Goal: Task Accomplishment & Management: Manage account settings

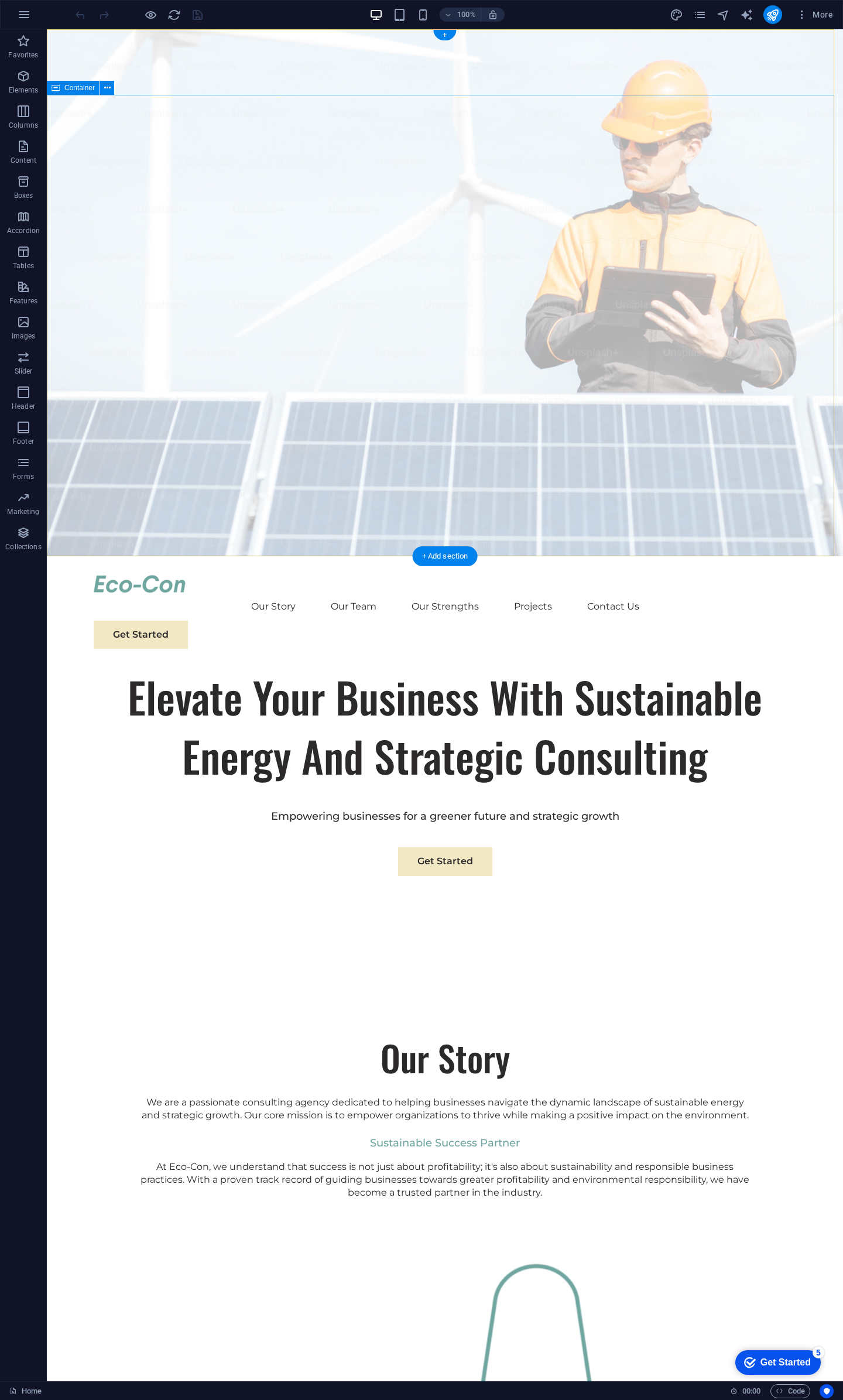
click at [651, 668] on div "Elevate Your Business With Sustainable Energy And Strategic Consulting Empoweri…" at bounding box center [445, 803] width 796 height 271
click at [151, 575] on div at bounding box center [445, 584] width 702 height 17
click at [127, 47] on div "Logo" at bounding box center [130, 46] width 39 height 14
click at [158, 46] on icon at bounding box center [156, 46] width 7 height 12
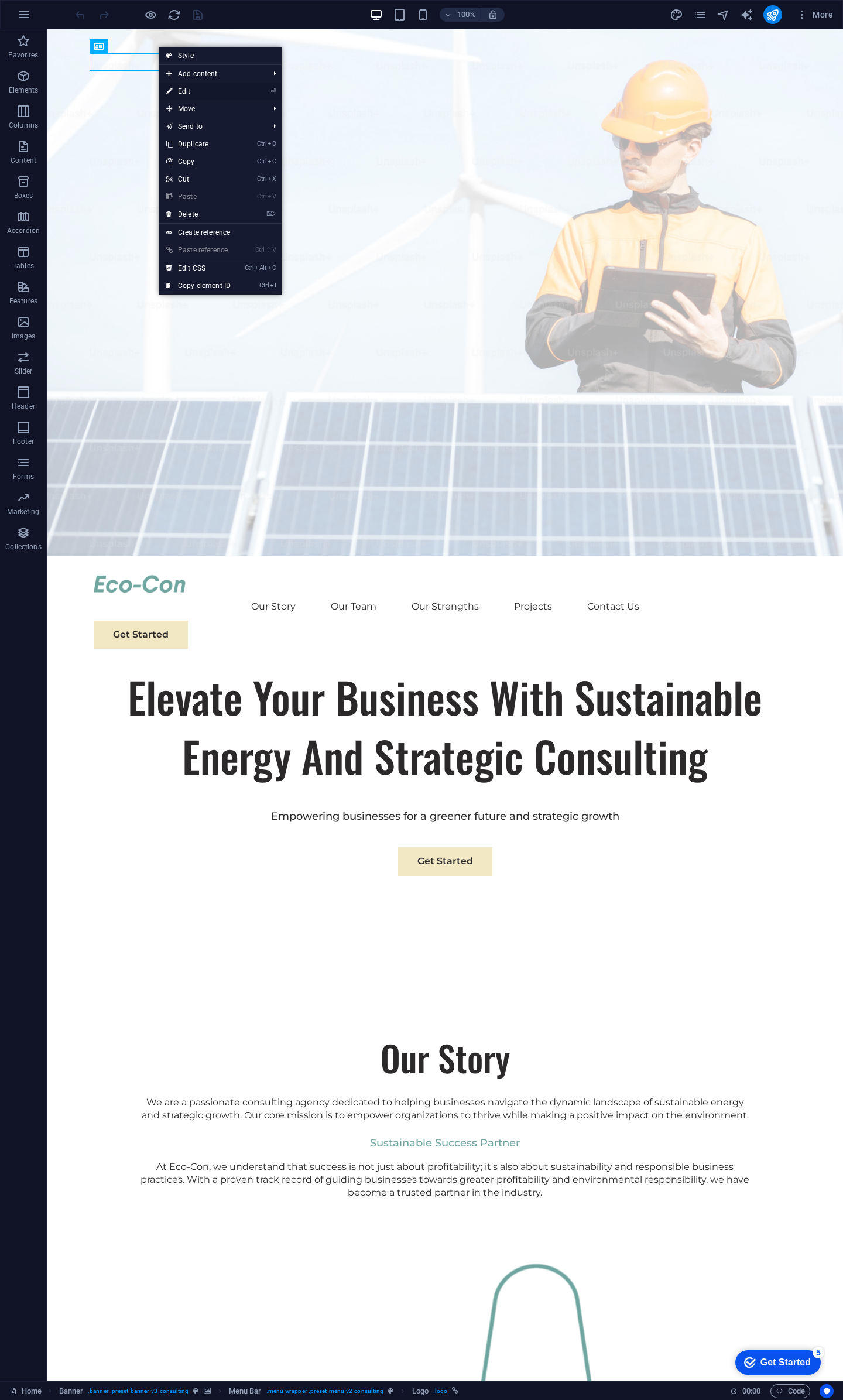
click at [182, 91] on link "⏎ Edit" at bounding box center [198, 91] width 78 height 17
select select "px"
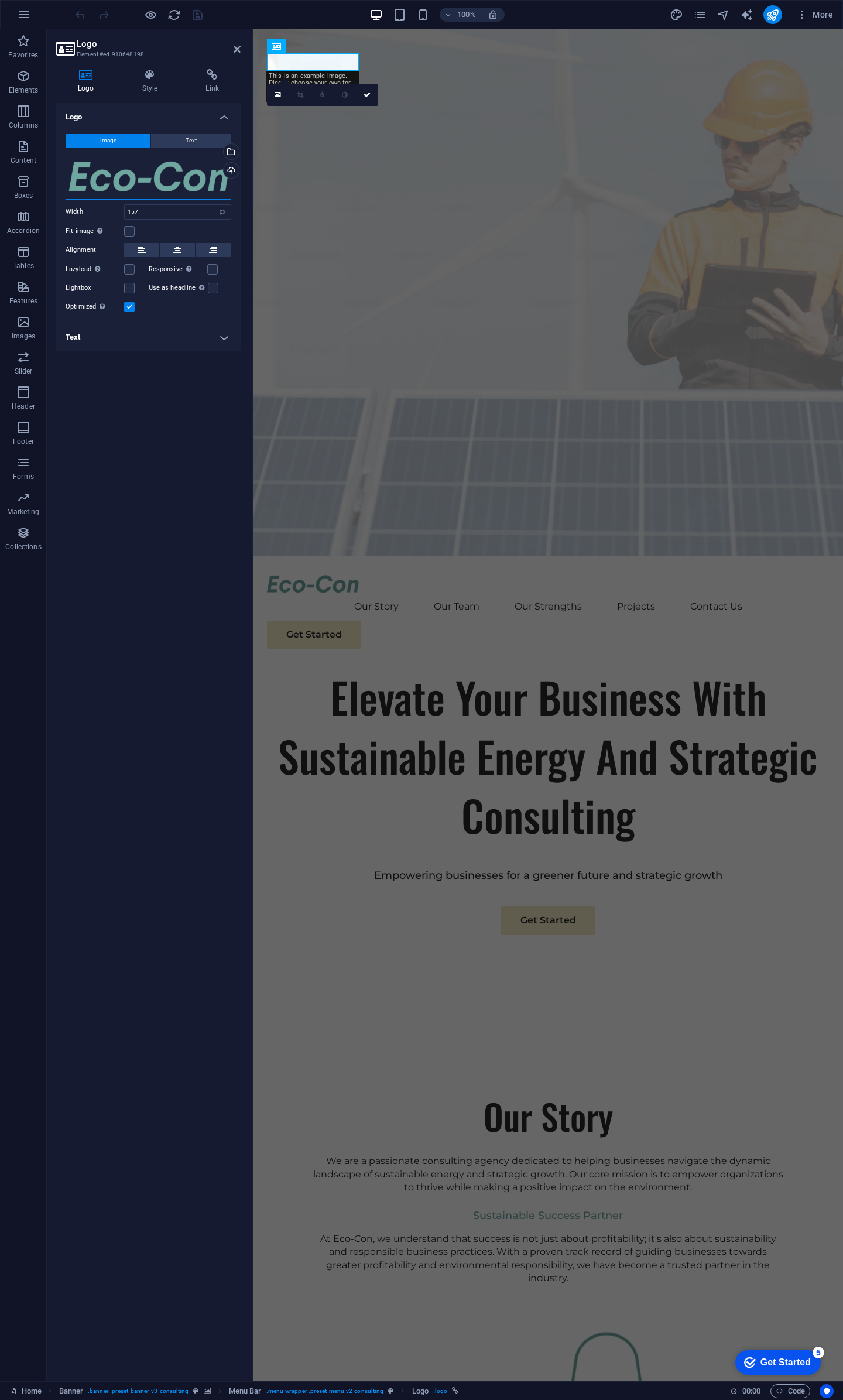
click at [165, 189] on div "Drag files here, click to choose files or select files from Files or our free s…" at bounding box center [148, 176] width 165 height 47
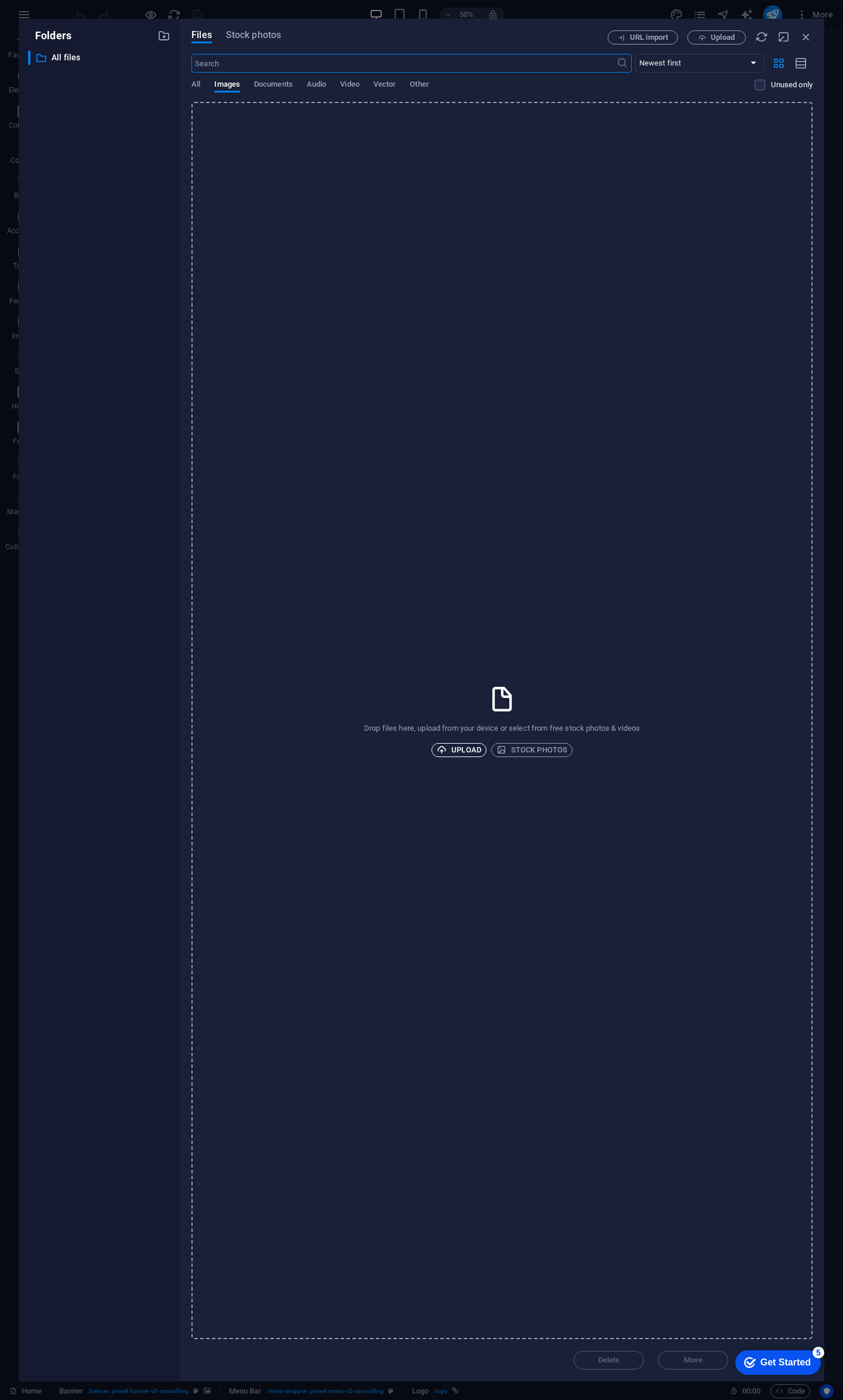
click at [453, 750] on span "Upload" at bounding box center [458, 750] width 44 height 14
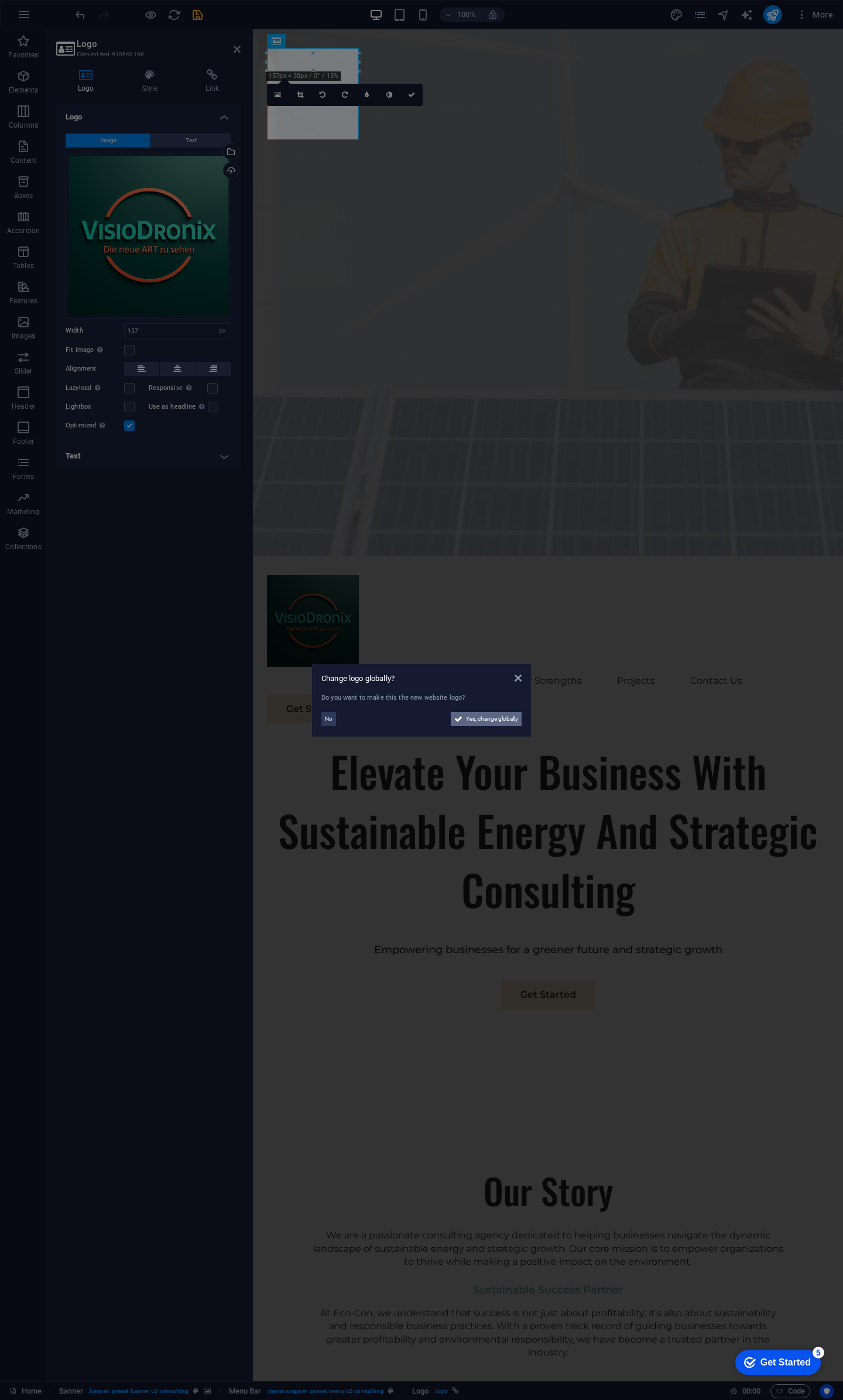
click at [490, 719] on span "Yes, change globally" at bounding box center [492, 719] width 52 height 14
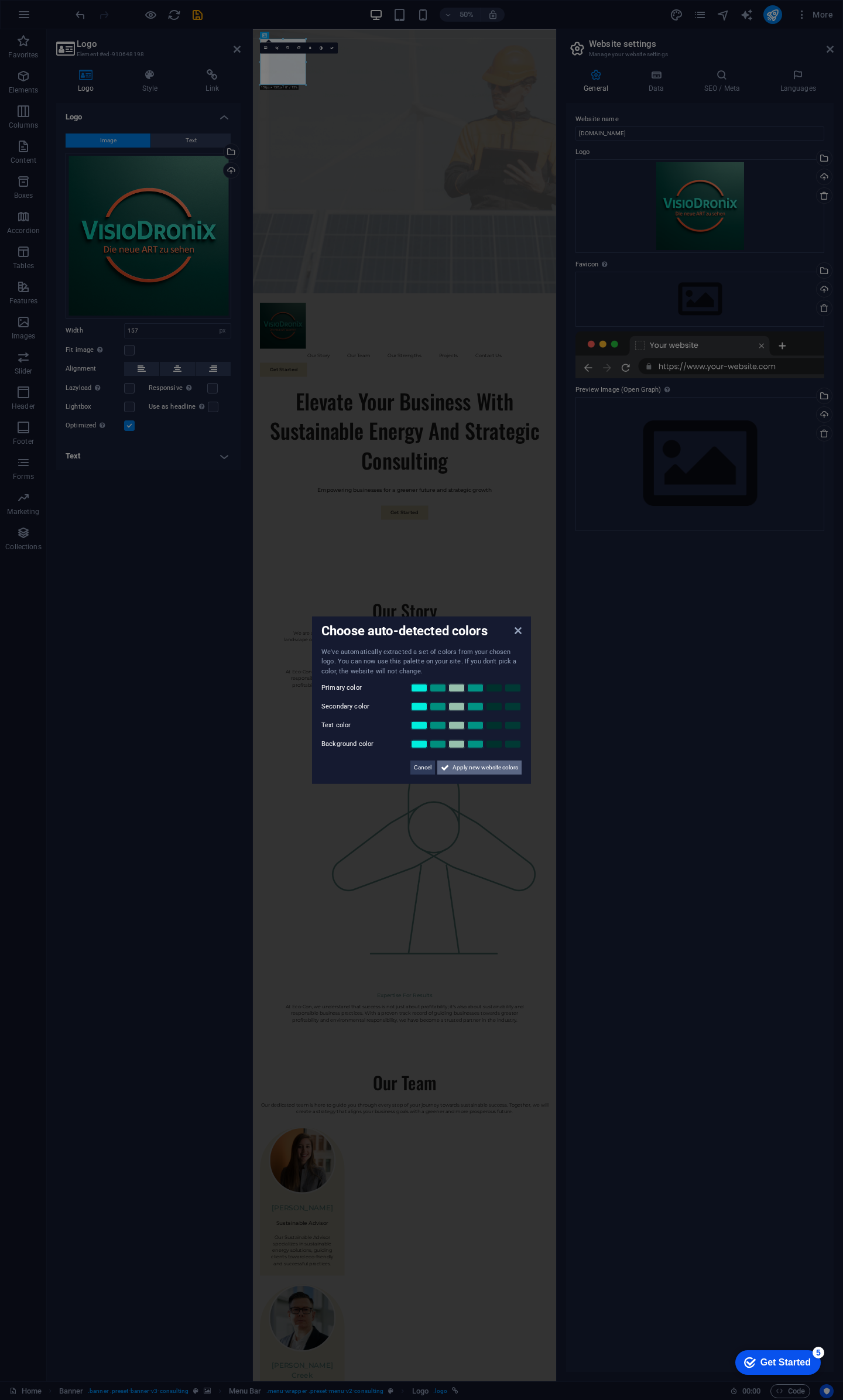
click at [465, 769] on span "Apply new website colors" at bounding box center [485, 767] width 65 height 14
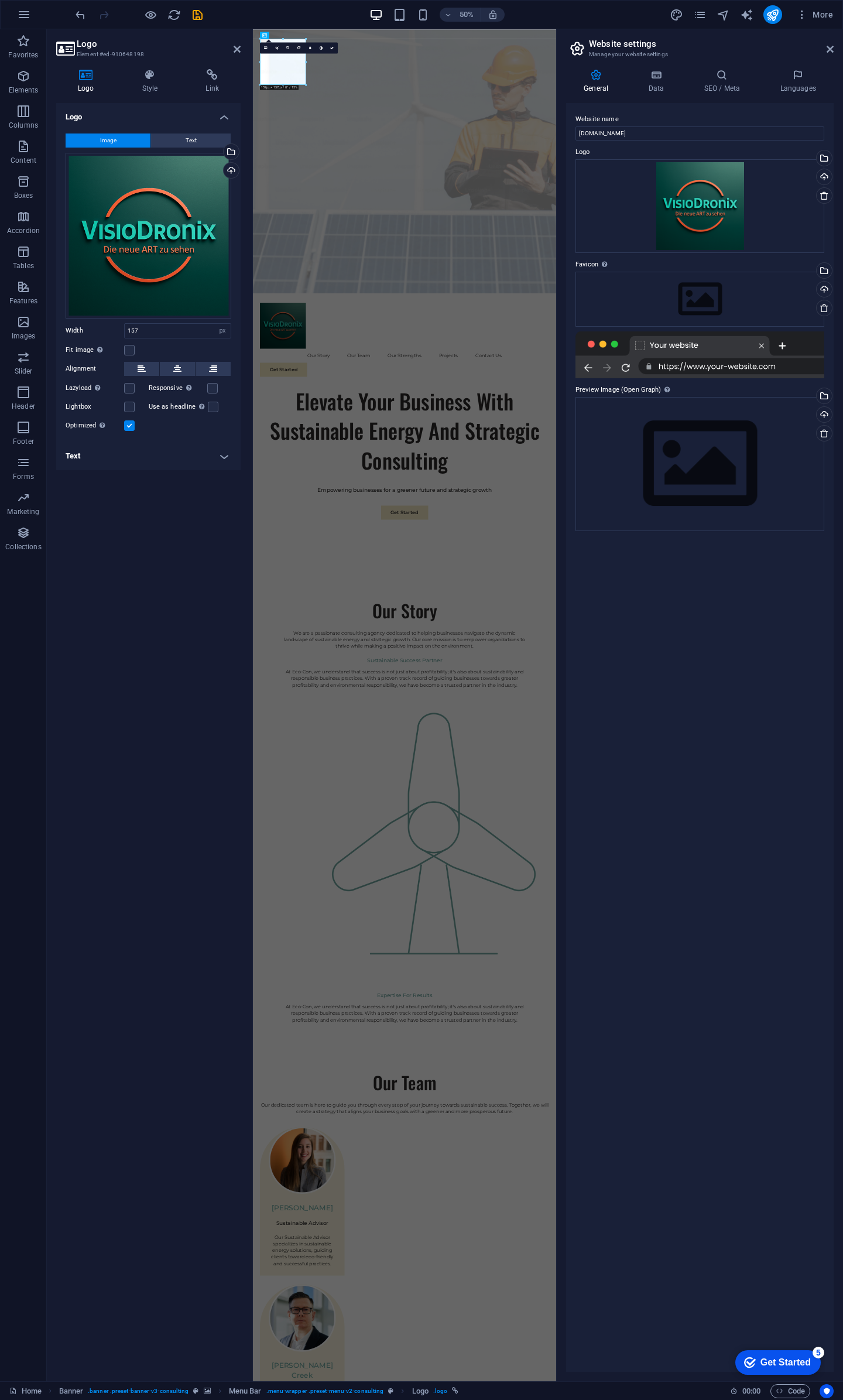
click at [729, 369] on div at bounding box center [699, 355] width 249 height 47
click at [739, 365] on div at bounding box center [699, 355] width 249 height 47
click at [665, 368] on div at bounding box center [699, 355] width 249 height 47
click at [665, 368] on div at bounding box center [699, 355] width 249 height 47
click at [737, 363] on div at bounding box center [699, 355] width 249 height 47
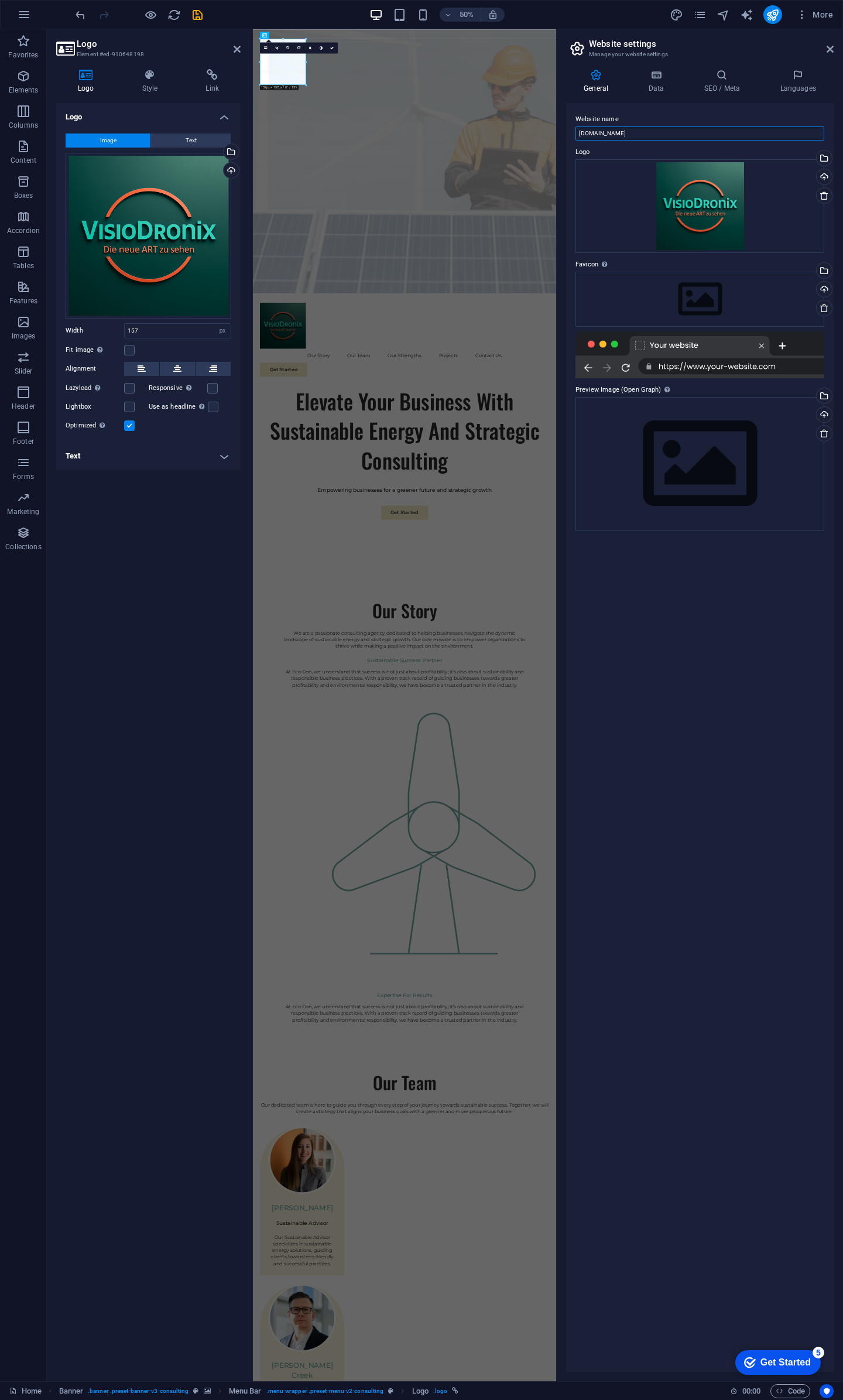
click at [595, 135] on input "[DOMAIN_NAME]" at bounding box center [699, 133] width 249 height 14
click at [662, 138] on input "[DOMAIN_NAME]" at bounding box center [699, 133] width 249 height 14
drag, startPoint x: 917, startPoint y: 165, endPoint x: 834, endPoint y: 242, distance: 113.2
click at [604, 131] on input "[DOMAIN_NAME]" at bounding box center [699, 133] width 249 height 14
drag, startPoint x: 645, startPoint y: 134, endPoint x: 570, endPoint y: 140, distance: 75.2
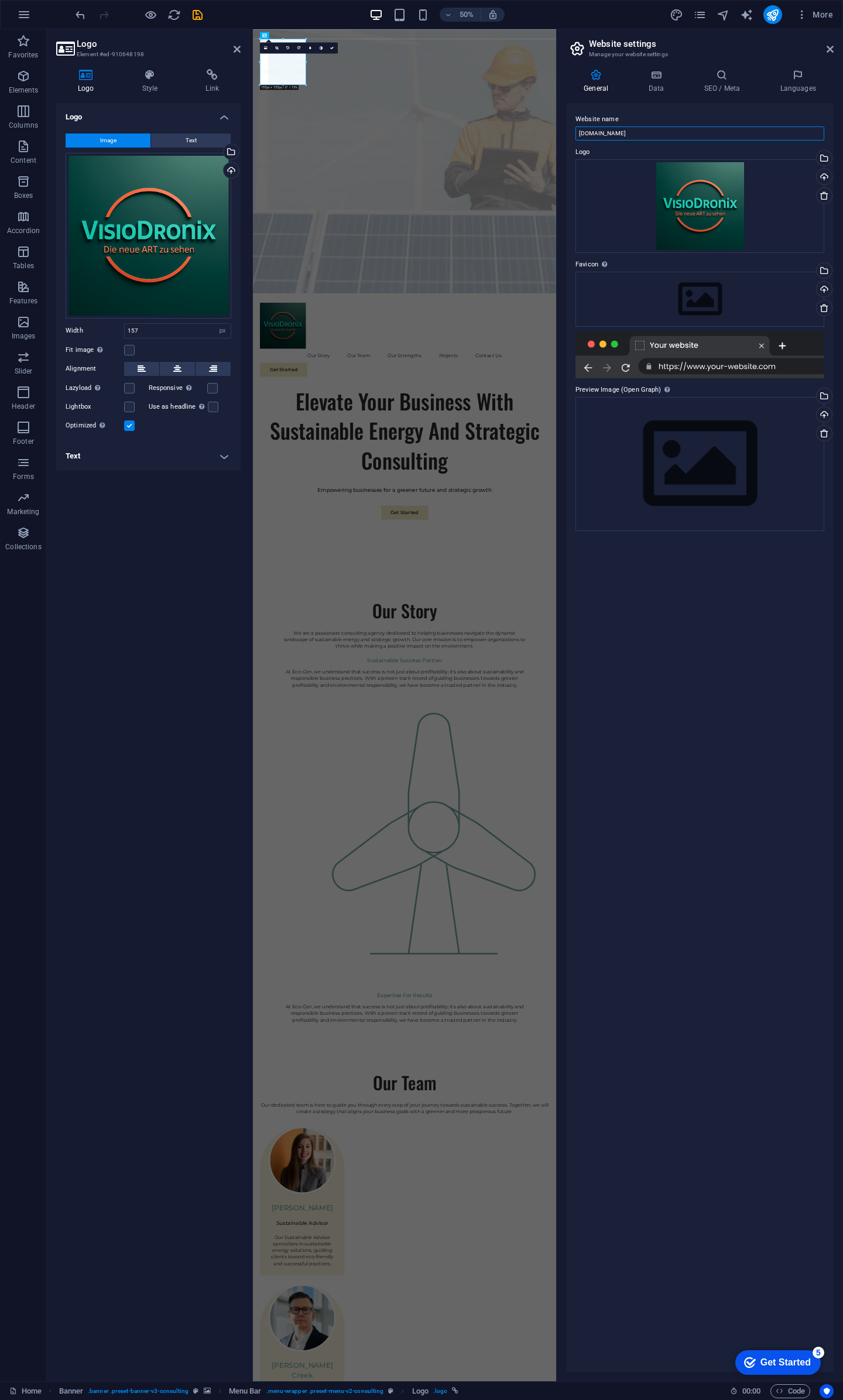
click at [570, 140] on div "Website name vatterott.visiodronix.com Logo Drag files here, click to choose fi…" at bounding box center [699, 737] width 268 height 1269
type input "VisioDronix"
click at [660, 609] on div "Website name VisioDronix Logo Drag files here, click to choose files or select …" at bounding box center [699, 737] width 268 height 1269
click at [799, 81] on icon at bounding box center [798, 75] width 71 height 12
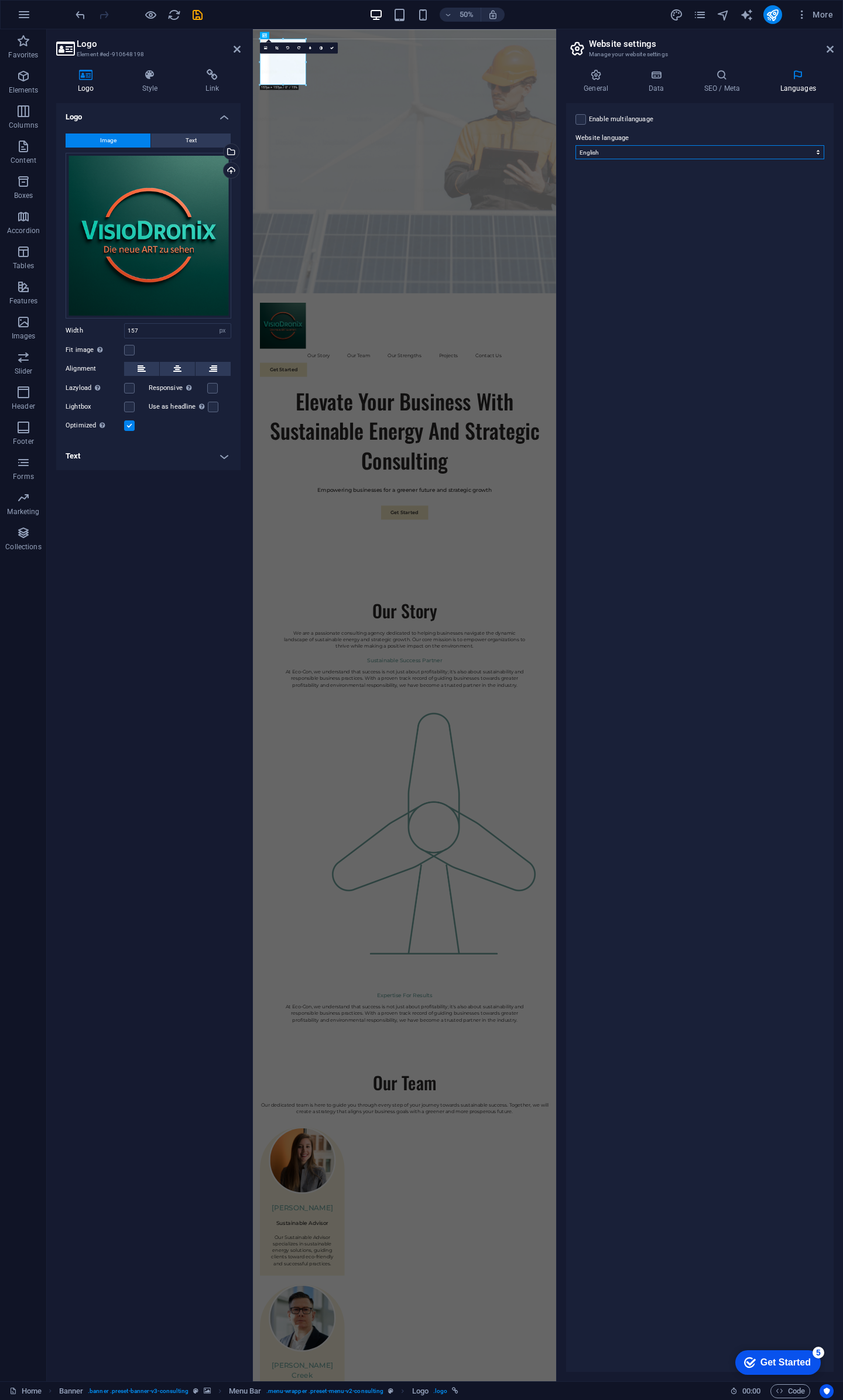
click at [659, 156] on select "Abkhazian Afar Afrikaans Akan Albanian Amharic Arabic Aragonese Armenian Assame…" at bounding box center [699, 152] width 249 height 14
select select "55"
click at [575, 145] on select "Abkhazian Afar Afrikaans Akan Albanian Amharic Arabic Aragonese Armenian Assame…" at bounding box center [699, 152] width 249 height 14
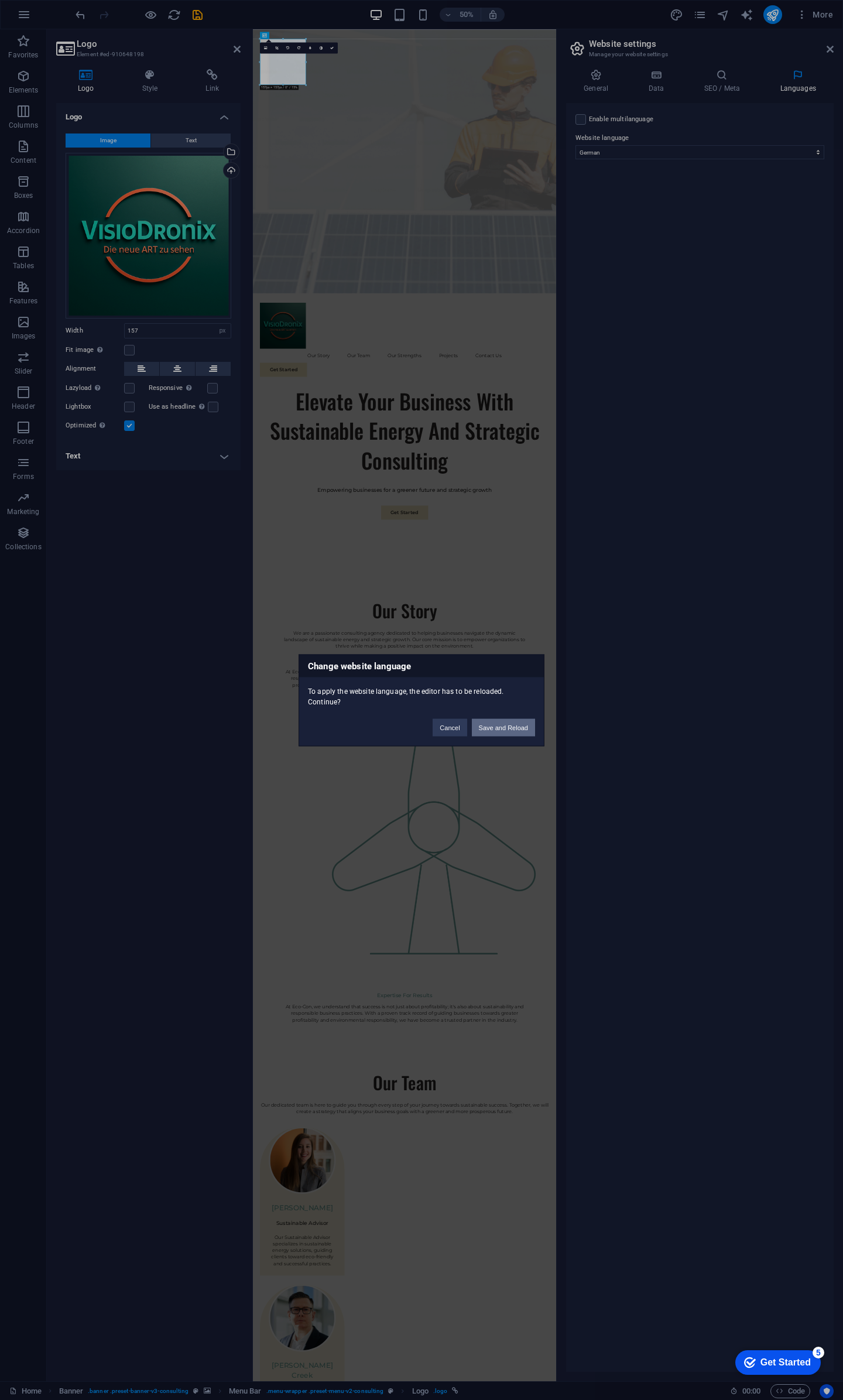
click at [505, 729] on button "Save and Reload" at bounding box center [503, 727] width 63 height 17
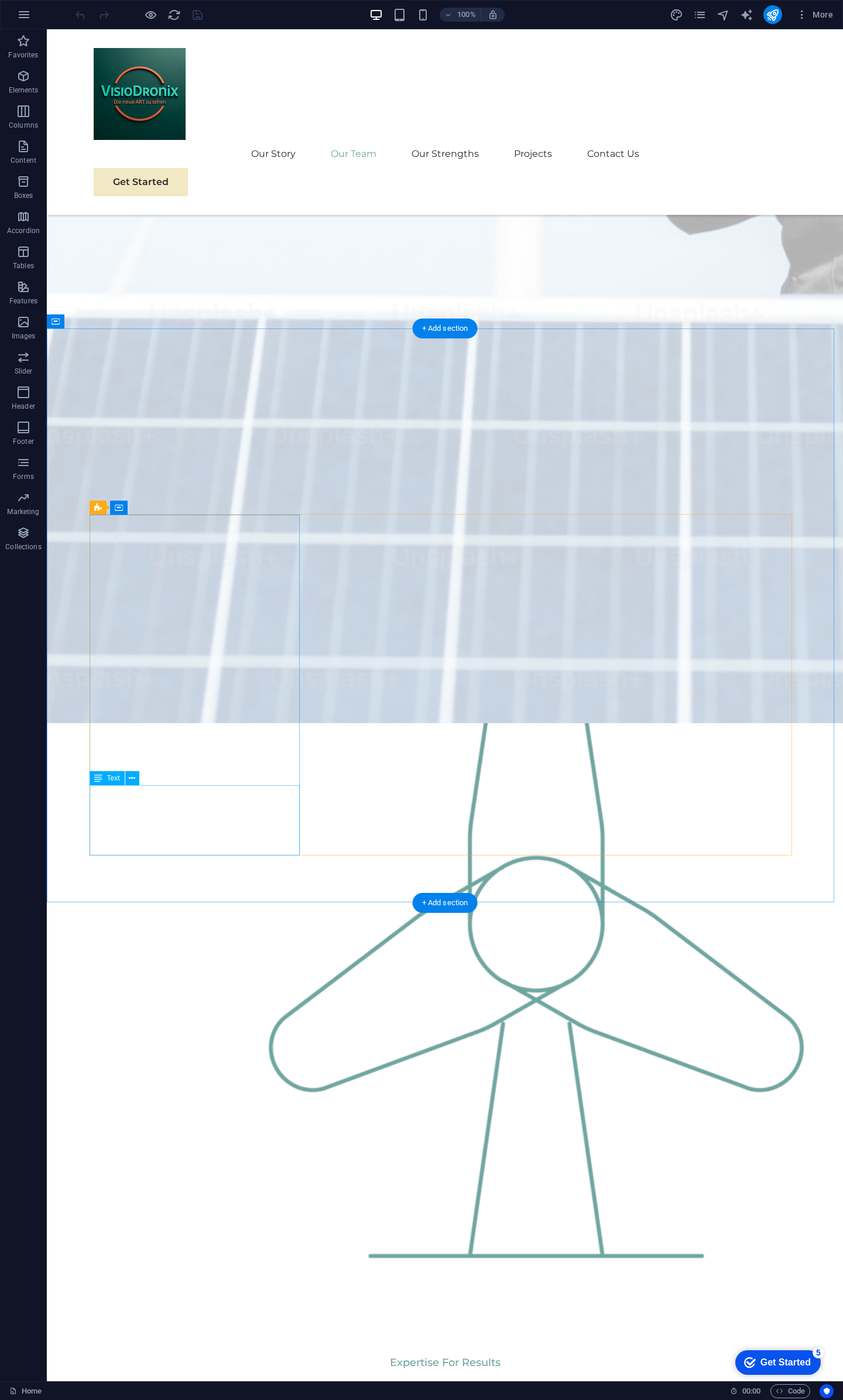
scroll to position [410, 0]
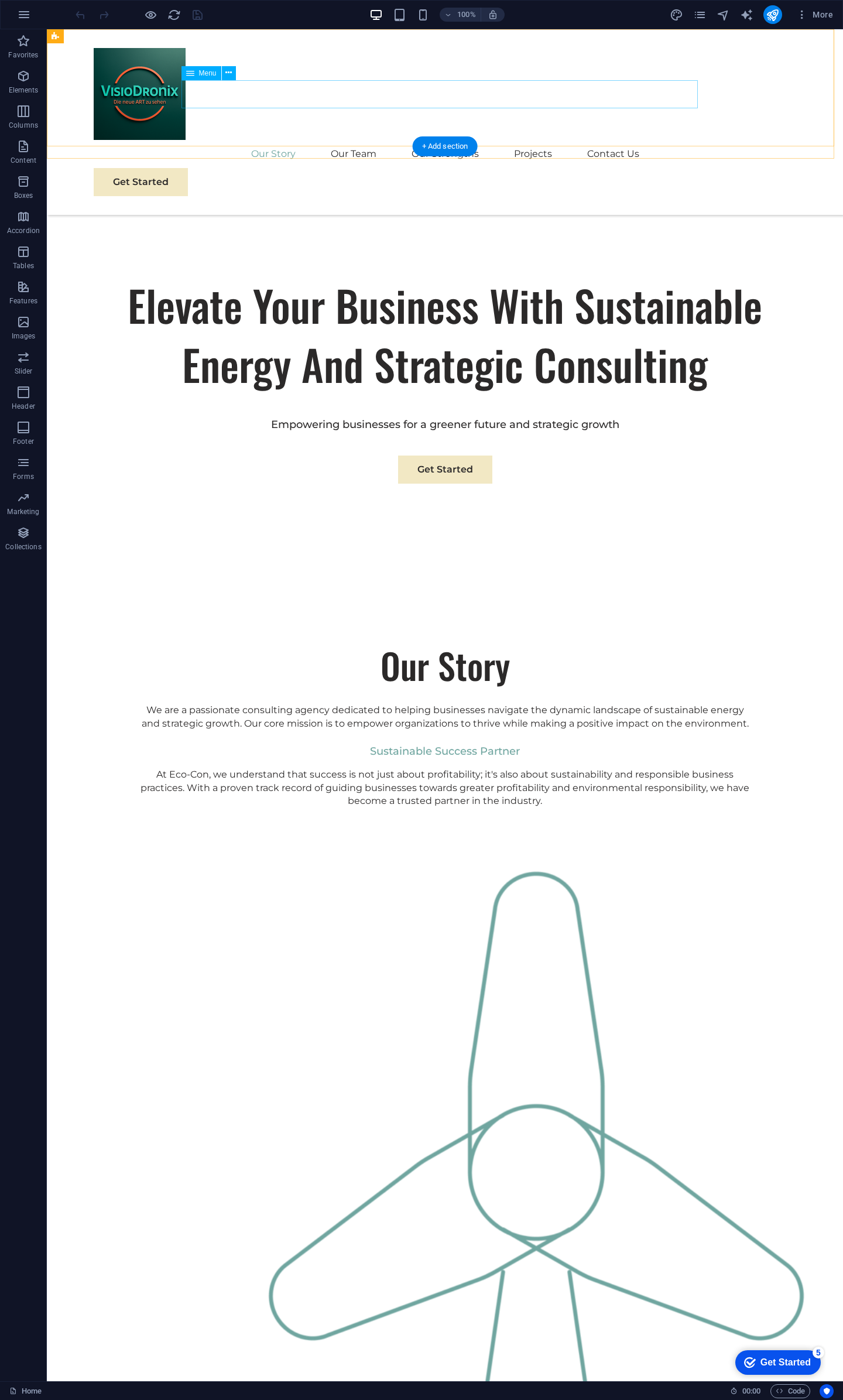
click at [280, 140] on nav "Our Story Our Team Our Strengths Projects Contact Us" at bounding box center [445, 154] width 702 height 28
click at [335, 140] on nav "Our Story Our Team Our Strengths Projects Contact Us" at bounding box center [445, 154] width 702 height 28
click at [229, 74] on icon at bounding box center [229, 73] width 7 height 12
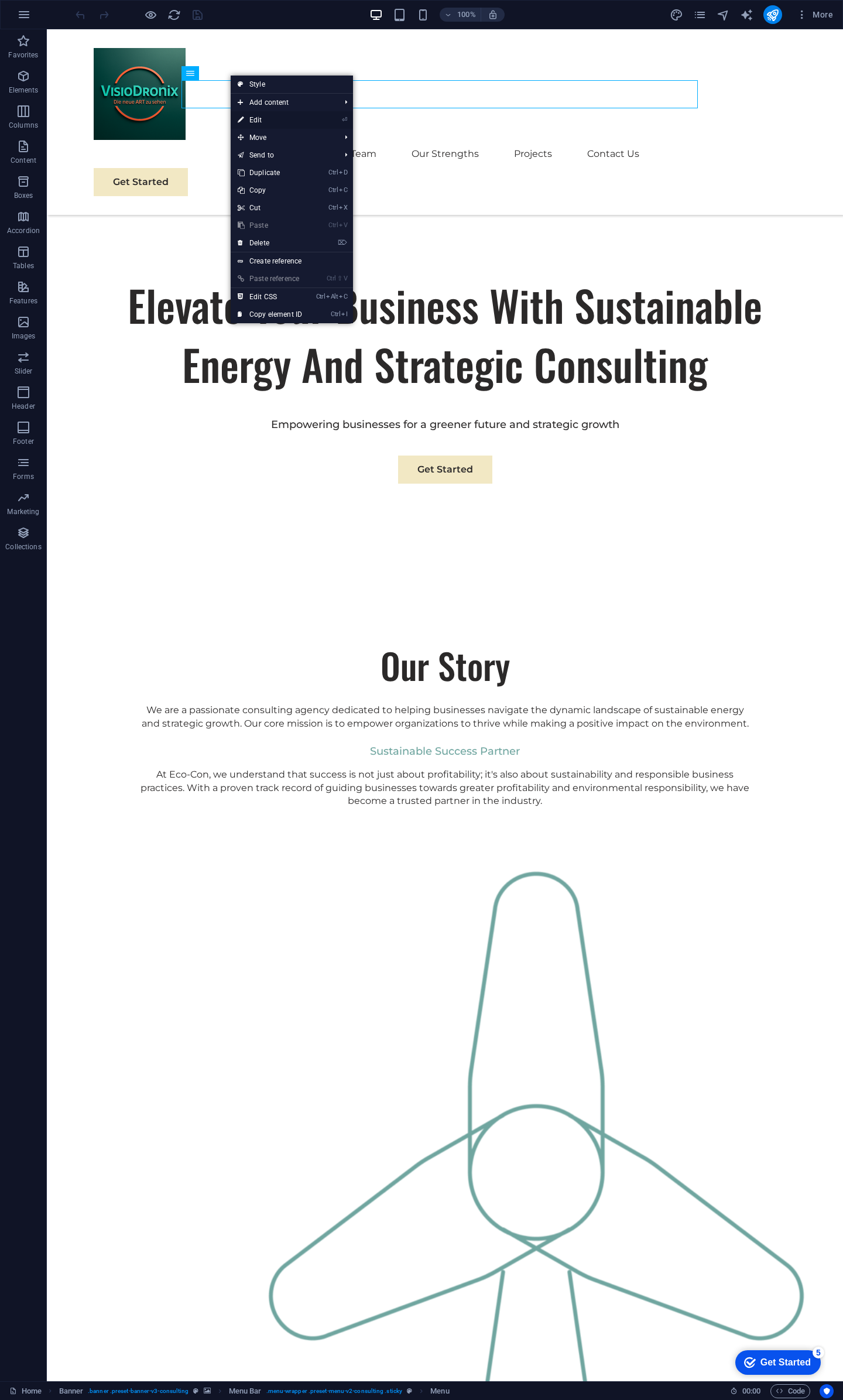
click at [255, 122] on link "⏎ Edit" at bounding box center [270, 120] width 78 height 17
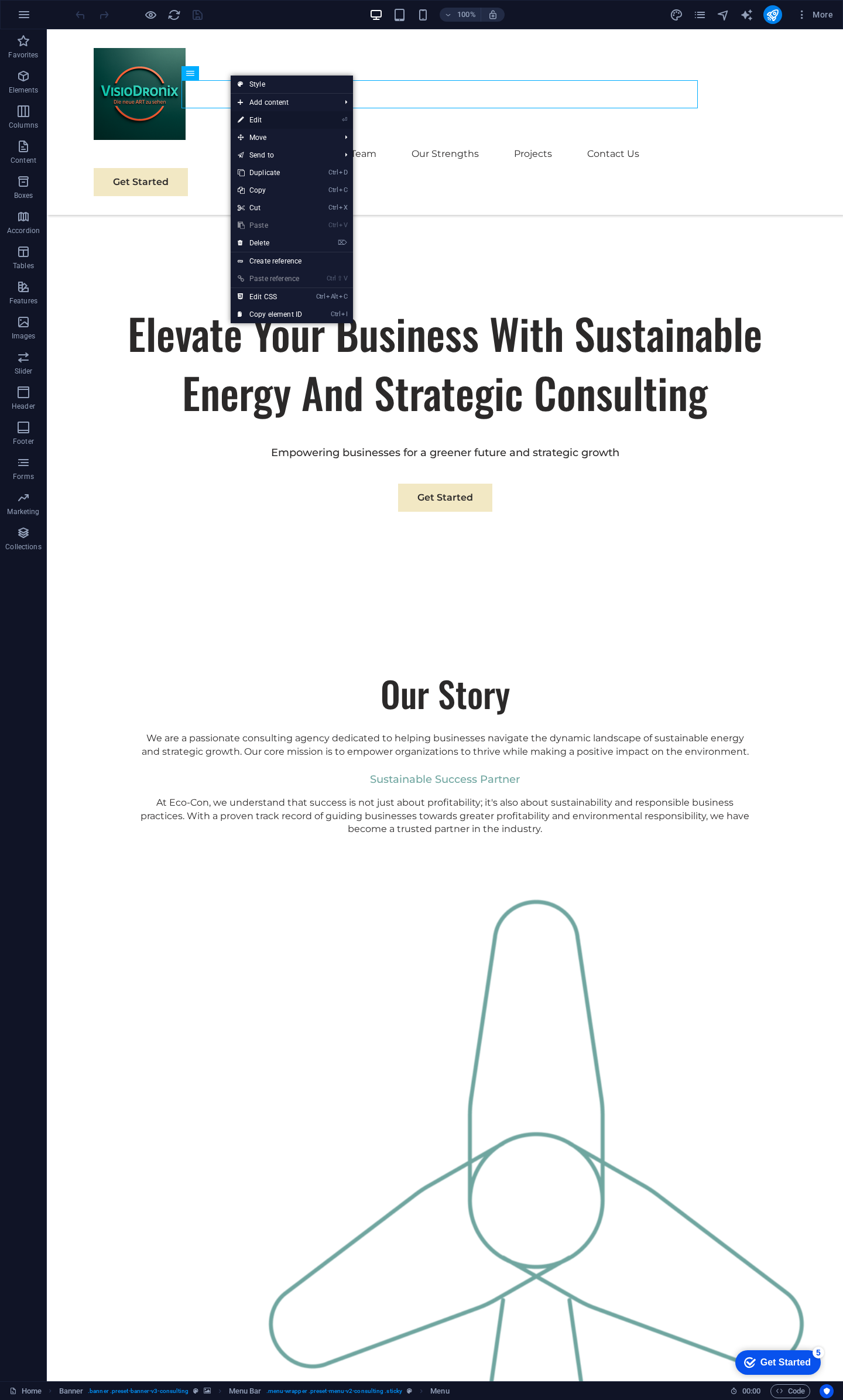
select select
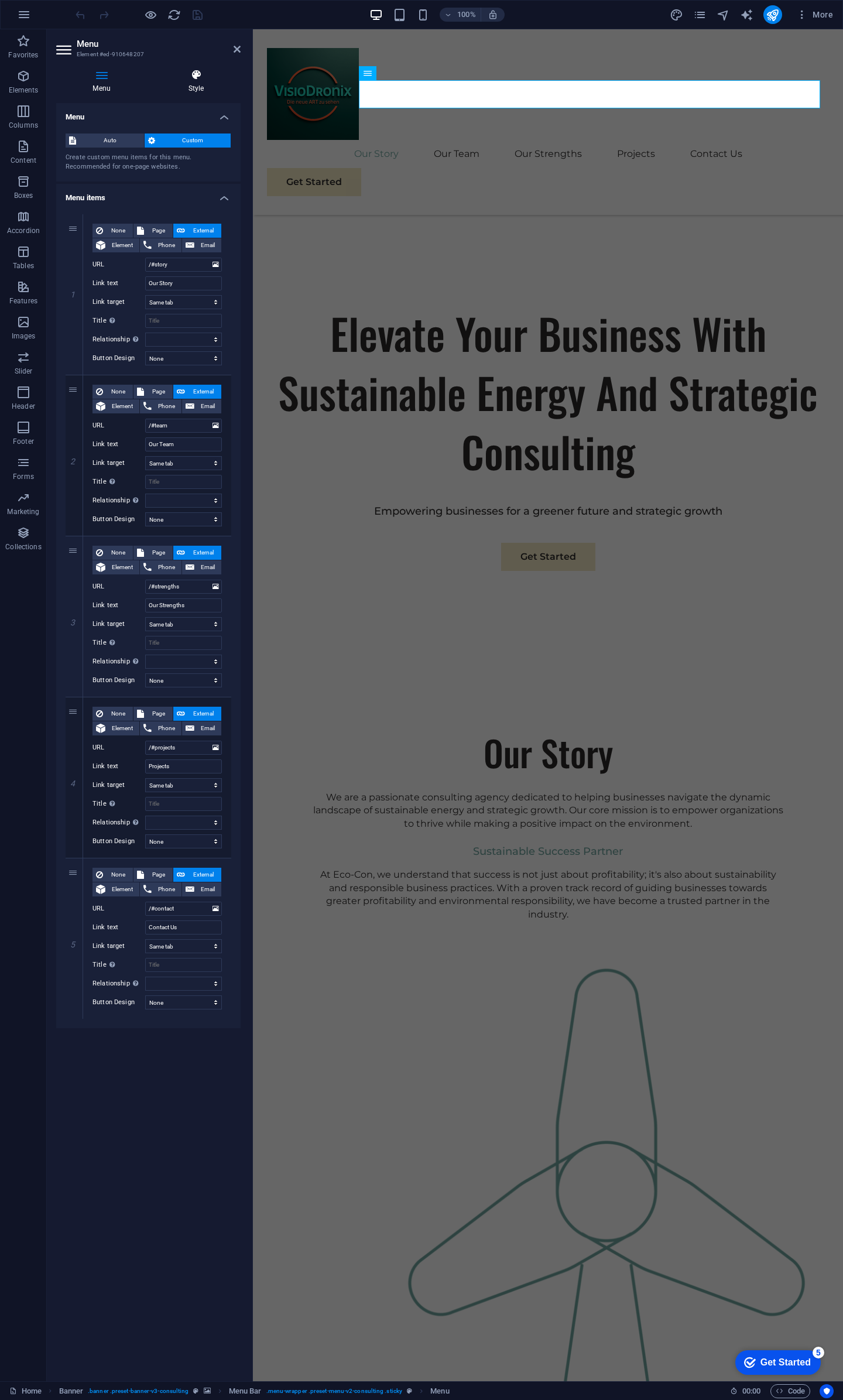
click at [189, 78] on icon at bounding box center [196, 75] width 89 height 12
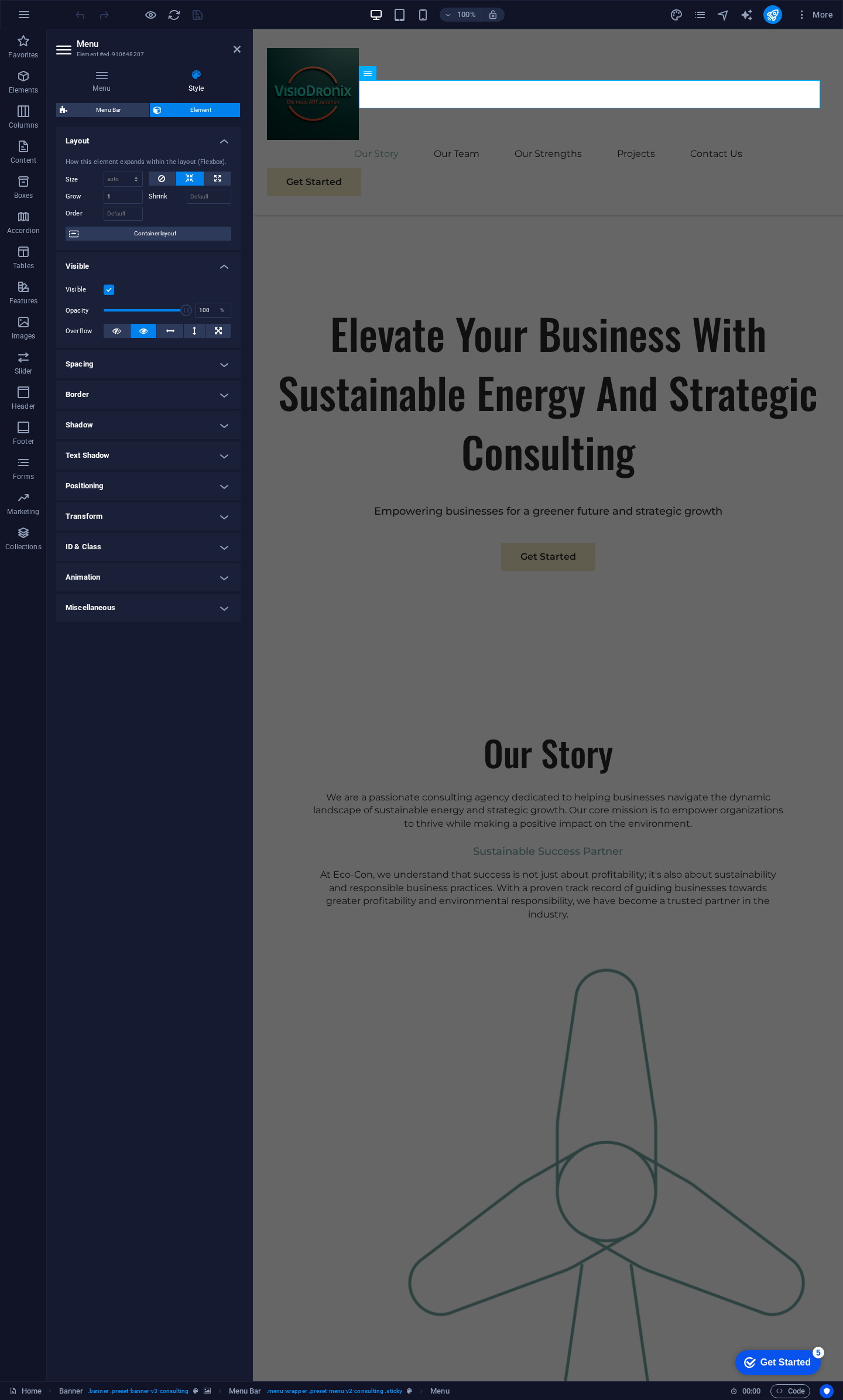
click at [226, 363] on h4 "Spacing" at bounding box center [148, 364] width 184 height 28
click at [226, 438] on h4 "Border" at bounding box center [148, 441] width 184 height 28
click at [220, 517] on h4 "Shadow" at bounding box center [148, 519] width 184 height 28
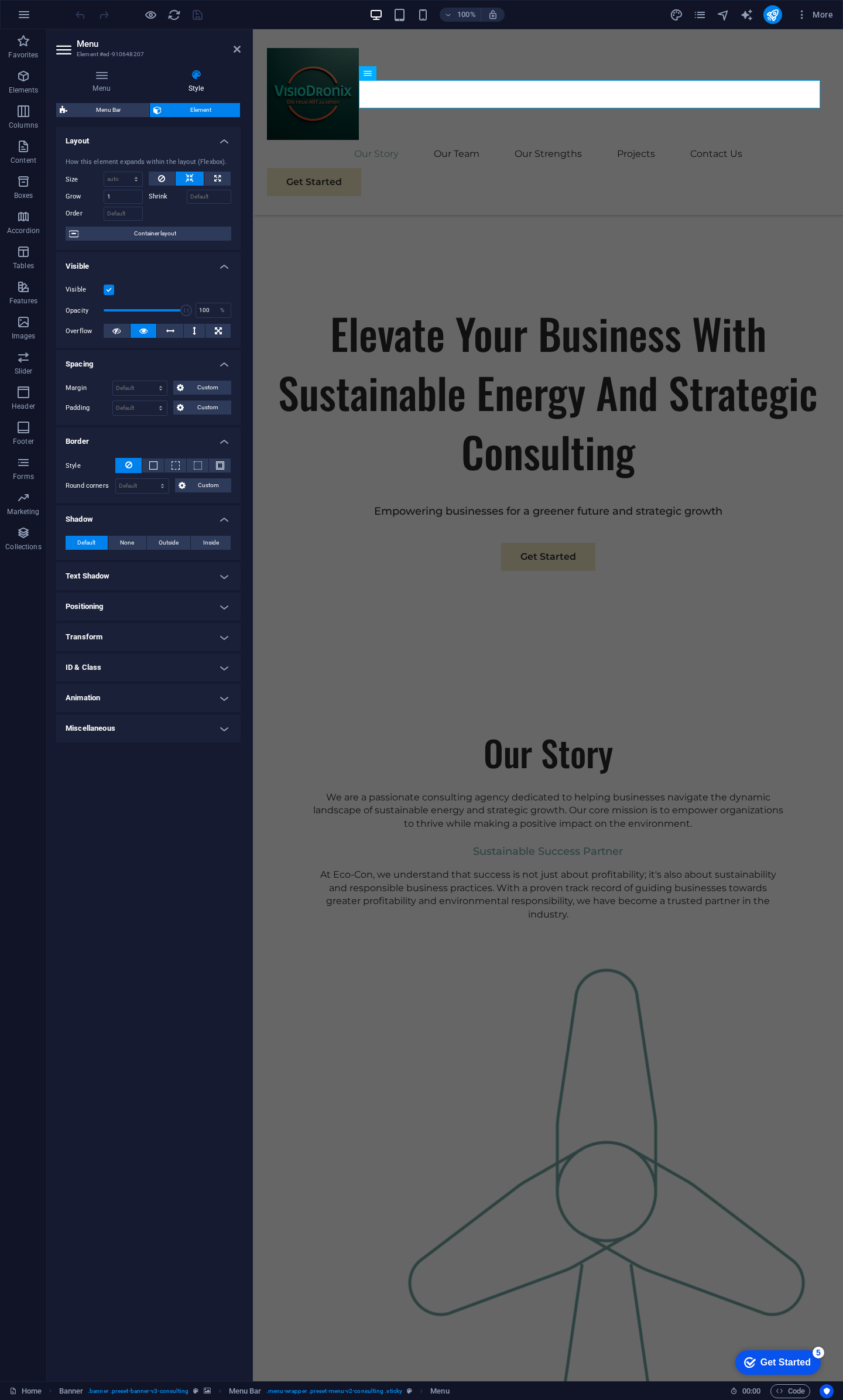
click at [221, 578] on h4 "Text Shadow" at bounding box center [148, 576] width 184 height 28
click at [226, 717] on h4 "Animation" at bounding box center [148, 724] width 184 height 28
click at [126, 763] on select "Don't animate Show / Hide Slide up/down Zoom in/out Slide left to right Slide r…" at bounding box center [148, 760] width 165 height 14
click at [101, 1012] on div "Layout How this element expands within the layout (Flexbox). Size Default auto …" at bounding box center [148, 749] width 184 height 1245
click at [142, 758] on select "Don't animate Show / Hide Slide up/down Zoom in/out Slide left to right Slide r…" at bounding box center [148, 760] width 165 height 14
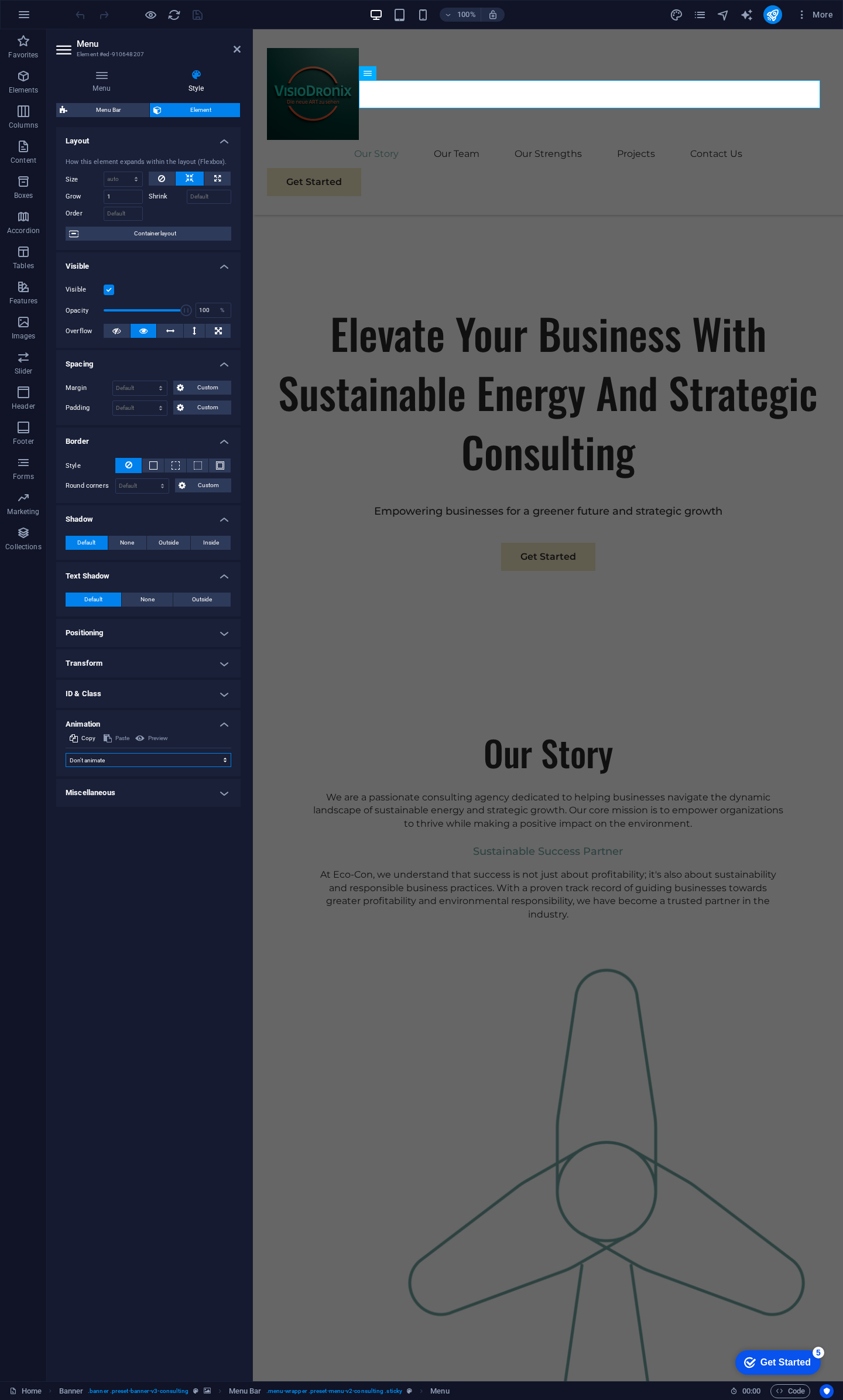
select select "shrink"
click at [65, 753] on select "Don't animate Show / Hide Slide up/down Zoom in/out Slide left to right Slide r…" at bounding box center [148, 760] width 165 height 14
select select "scroll"
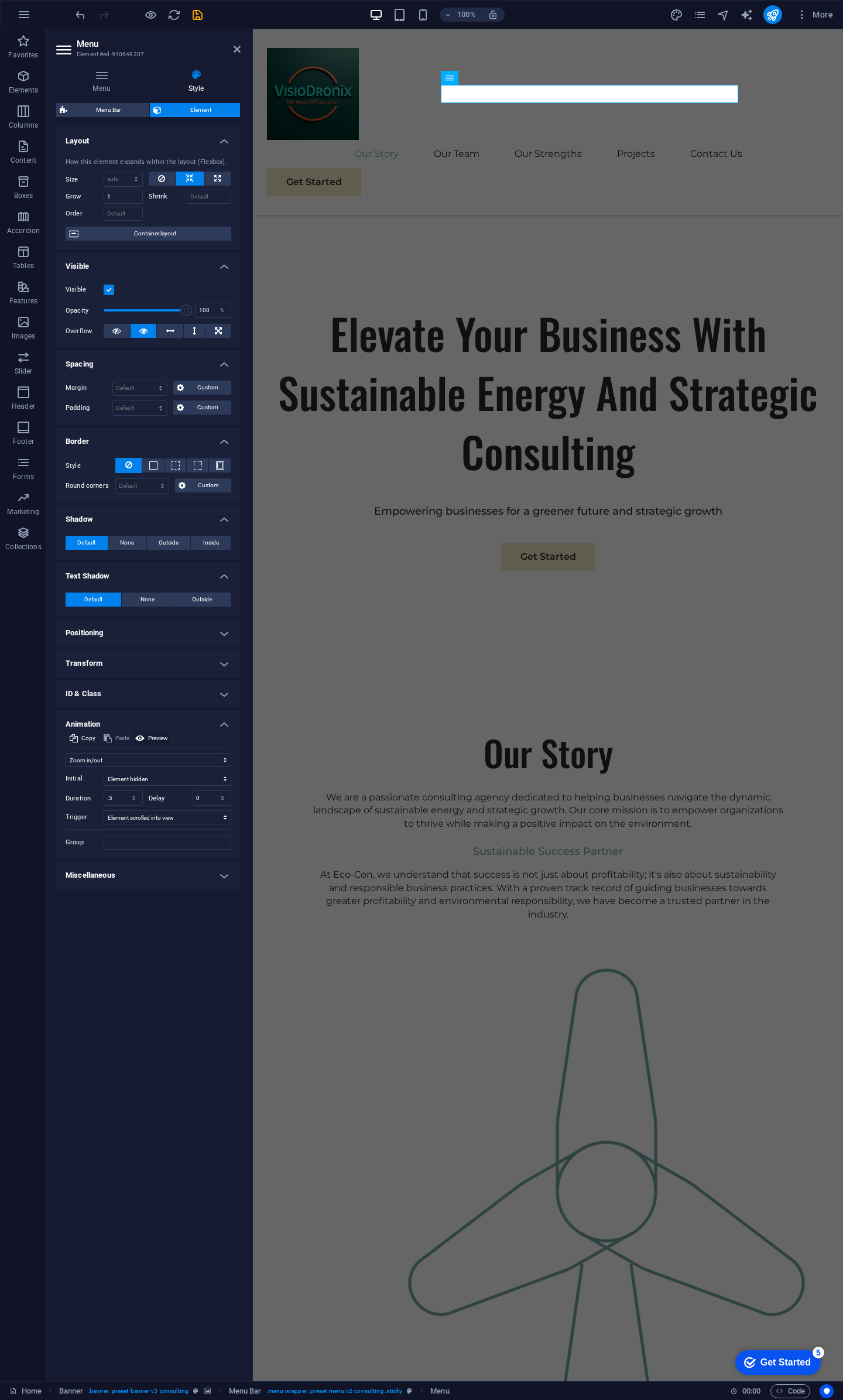
click at [149, 738] on span "Preview" at bounding box center [157, 738] width 20 height 14
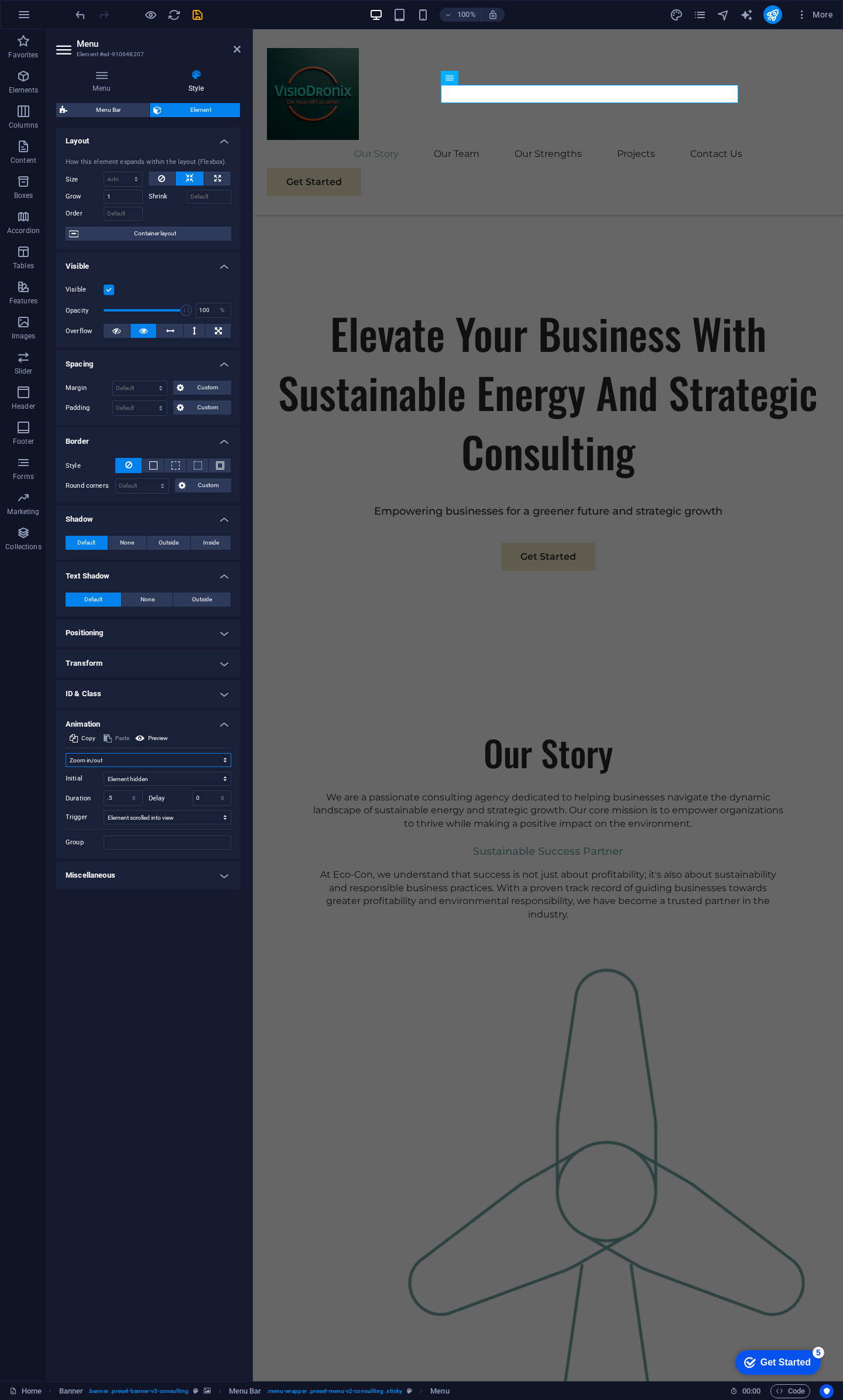
click at [136, 760] on select "Don't animate Show / Hide Slide up/down Zoom in/out Slide left to right Slide r…" at bounding box center [148, 760] width 165 height 14
click at [65, 753] on select "Don't animate Show / Hide Slide up/down Zoom in/out Slide left to right Slide r…" at bounding box center [148, 760] width 165 height 14
click at [124, 758] on select "Don't animate Show / Hide Slide up/down Zoom in/out Slide left to right Slide r…" at bounding box center [148, 760] width 165 height 14
click at [65, 753] on select "Don't animate Show / Hide Slide up/down Zoom in/out Slide left to right Slide r…" at bounding box center [148, 760] width 165 height 14
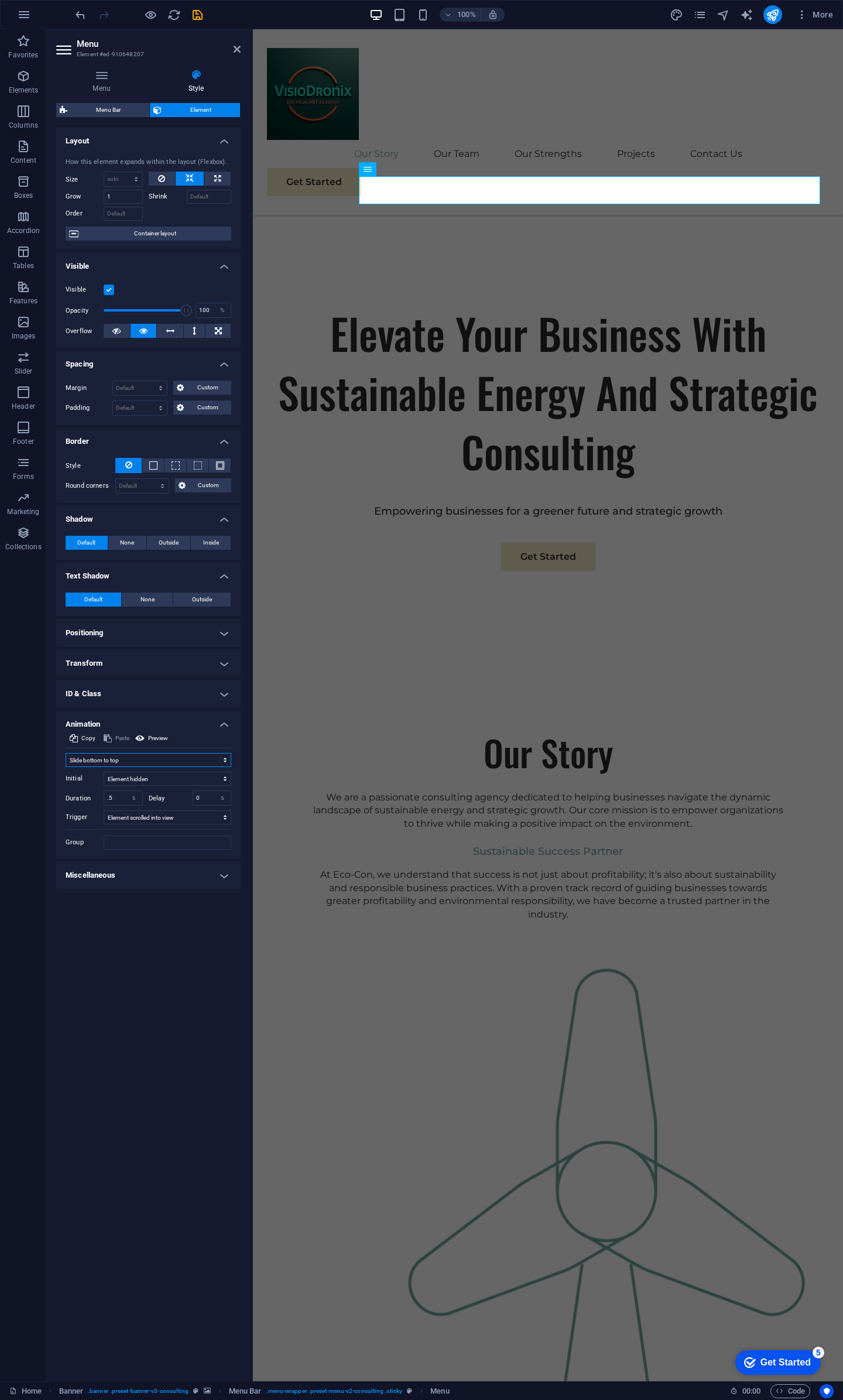
click at [135, 758] on select "Don't animate Show / Hide Slide up/down Zoom in/out Slide left to right Slide r…" at bounding box center [148, 760] width 165 height 14
click at [65, 753] on select "Don't animate Show / Hide Slide up/down Zoom in/out Slide left to right Slide r…" at bounding box center [148, 760] width 165 height 14
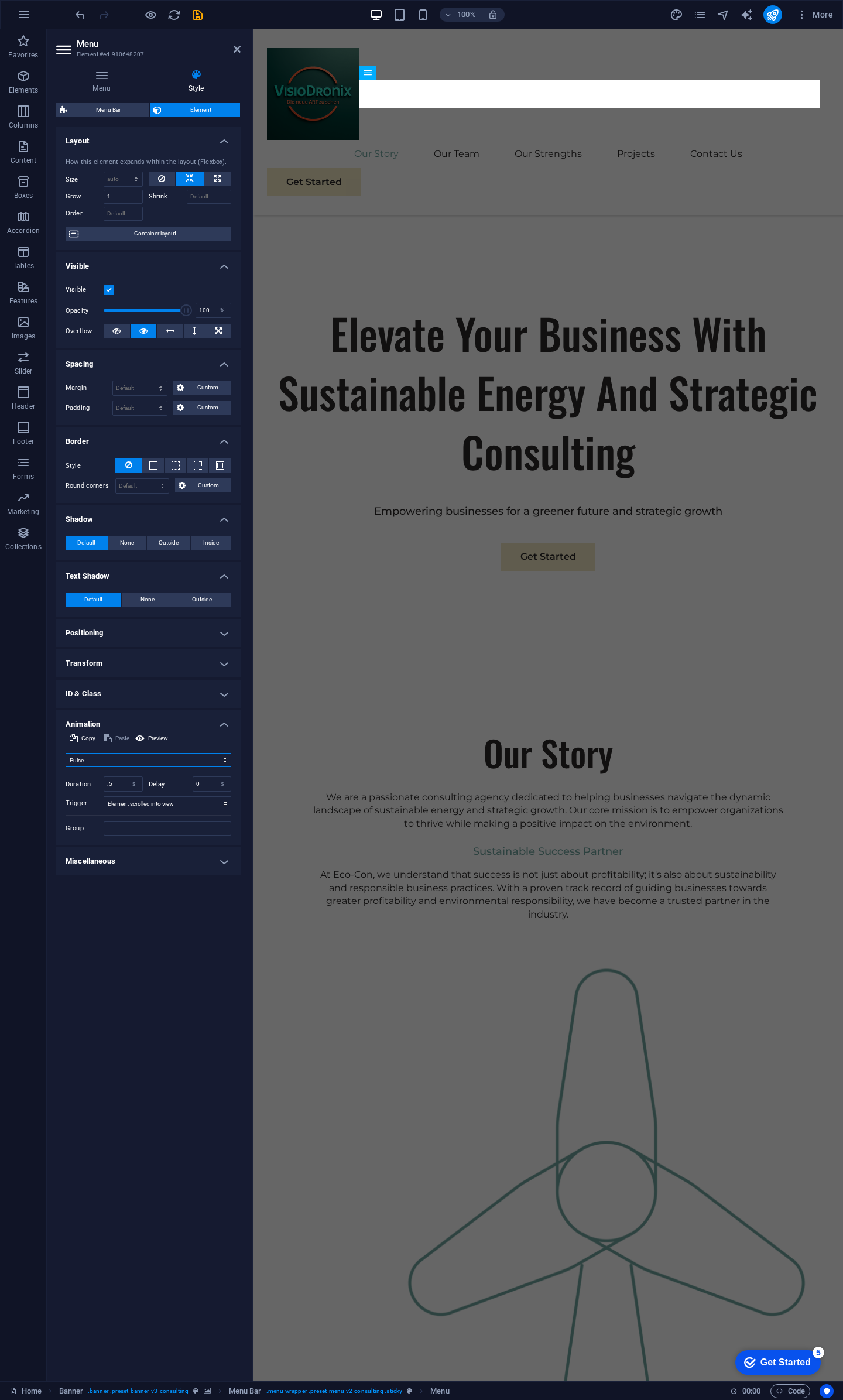
click at [120, 760] on select "Don't animate Show / Hide Slide up/down Zoom in/out Slide left to right Slide r…" at bounding box center [148, 760] width 165 height 14
click at [65, 753] on select "Don't animate Show / Hide Slide up/down Zoom in/out Slide left to right Slide r…" at bounding box center [148, 760] width 165 height 14
click at [120, 755] on select "Don't animate Show / Hide Slide up/down Zoom in/out Slide left to right Slide r…" at bounding box center [148, 760] width 165 height 14
click at [65, 753] on select "Don't animate Show / Hide Slide up/down Zoom in/out Slide left to right Slide r…" at bounding box center [148, 760] width 165 height 14
click at [143, 758] on select "Don't animate Show / Hide Slide up/down Zoom in/out Slide left to right Slide r…" at bounding box center [148, 760] width 165 height 14
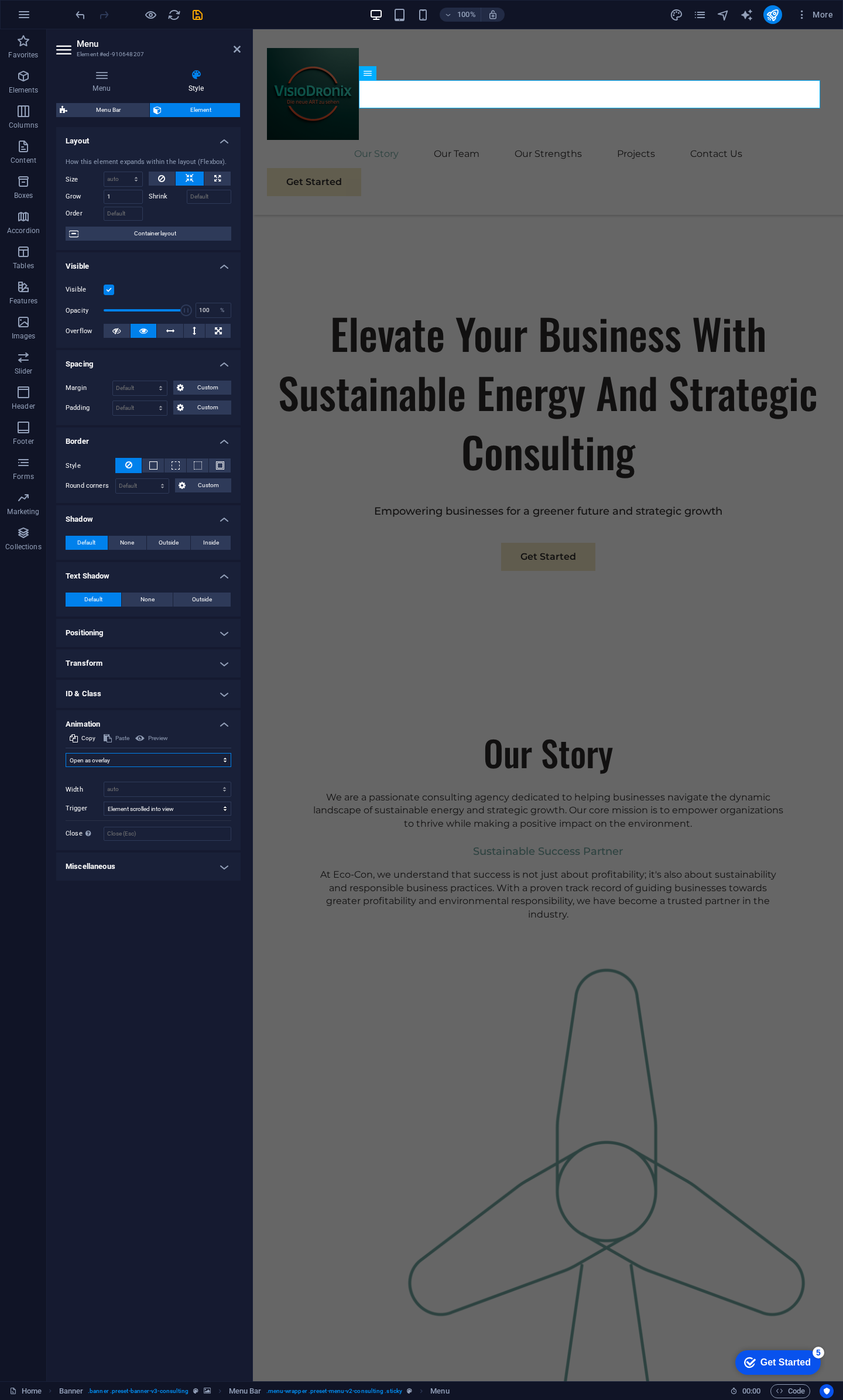
select select "shrink"
click at [65, 753] on select "Don't animate Show / Hide Slide up/down Zoom in/out Slide left to right Slide r…" at bounding box center [148, 760] width 165 height 14
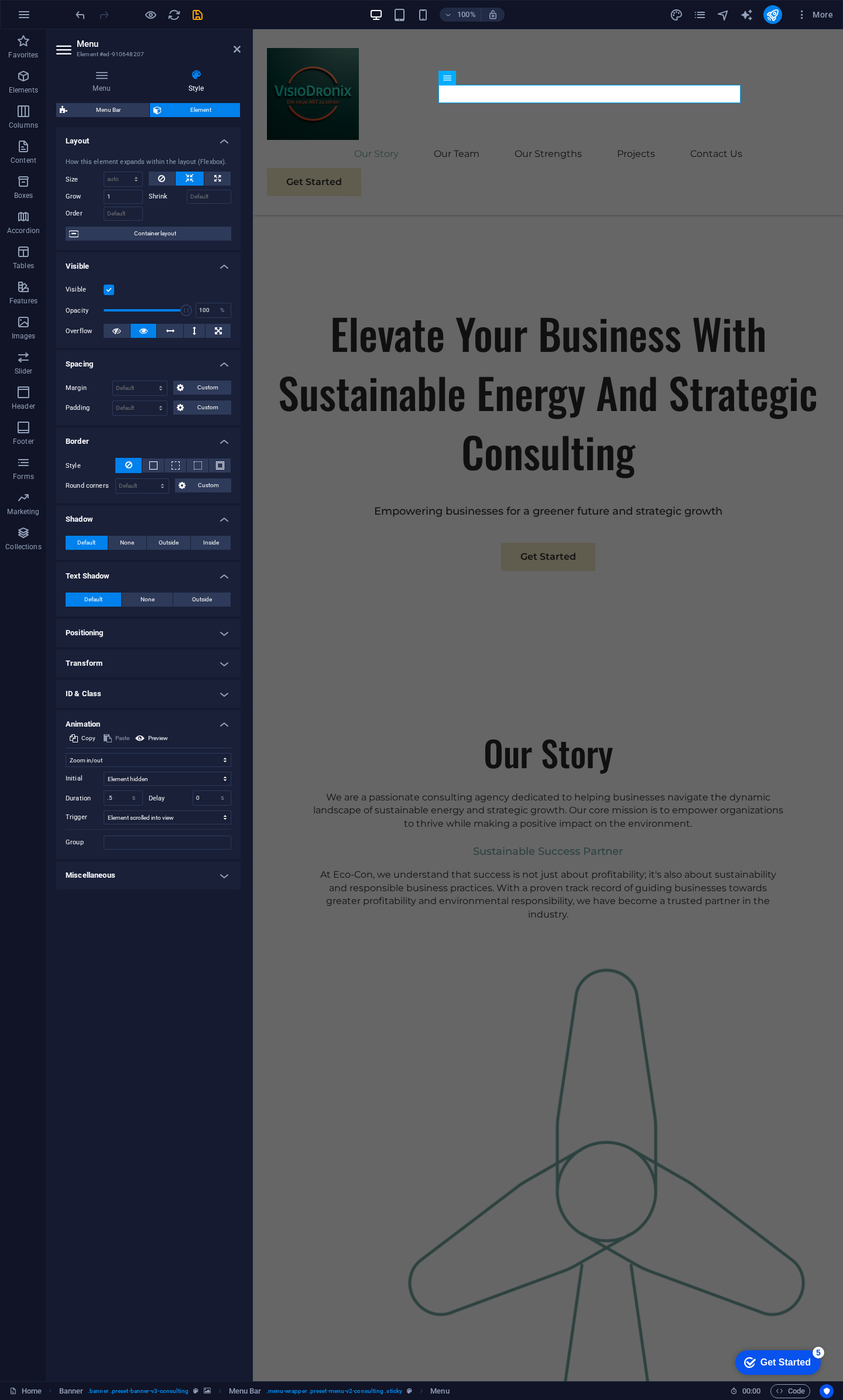
click at [141, 937] on div "Layout How this element expands within the layout (Flexbox). Size Default auto …" at bounding box center [148, 749] width 184 height 1245
click at [224, 726] on h4 "Animation" at bounding box center [148, 721] width 184 height 21
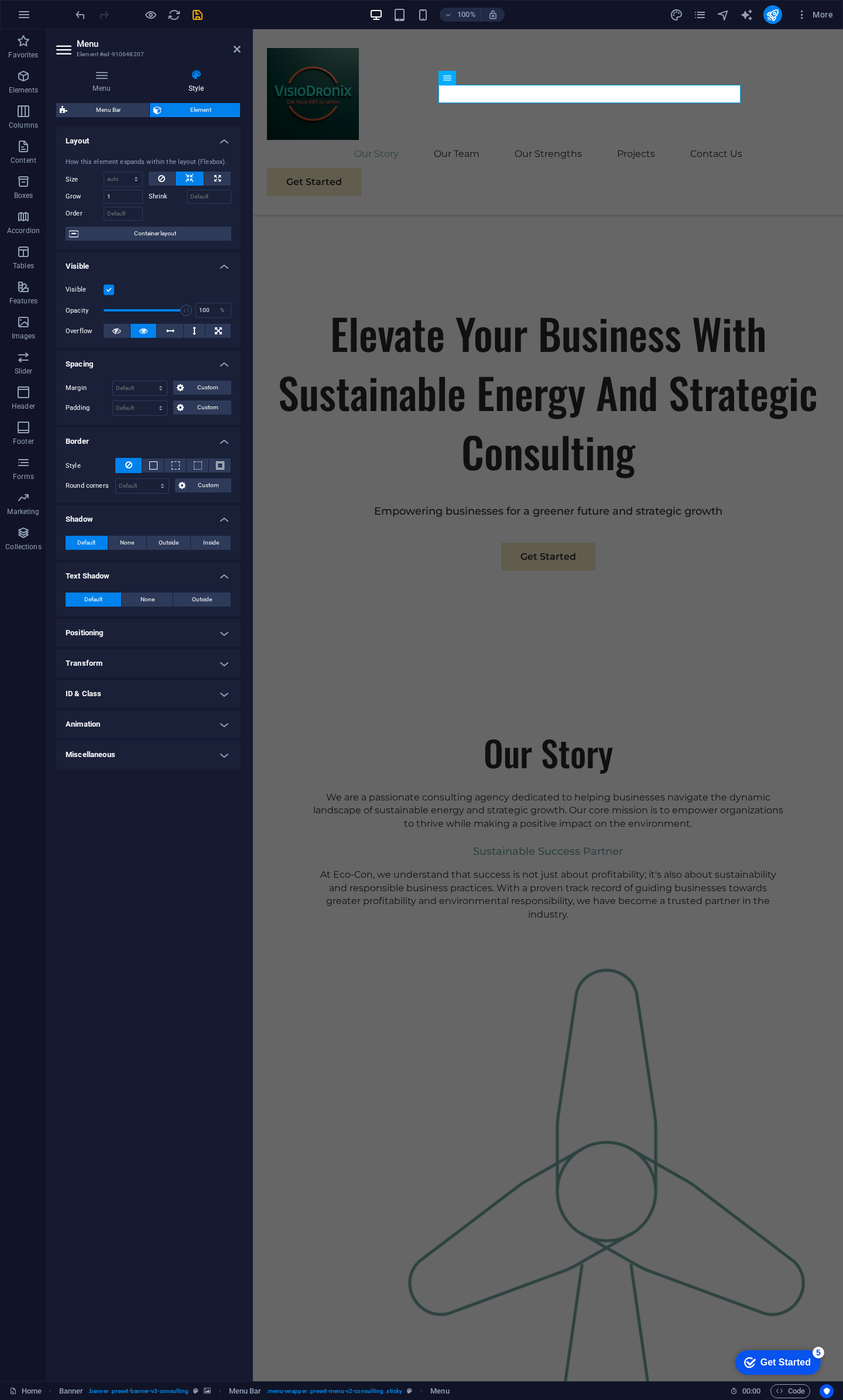
click at [95, 821] on div "Layout How this element expands within the layout (Flexbox). Size Default auto …" at bounding box center [148, 749] width 184 height 1245
click at [220, 753] on h4 "Miscellaneous" at bounding box center [148, 755] width 184 height 28
click at [220, 752] on h4 "Miscellaneous" at bounding box center [148, 751] width 184 height 21
click at [214, 657] on h4 "Transform" at bounding box center [148, 663] width 184 height 28
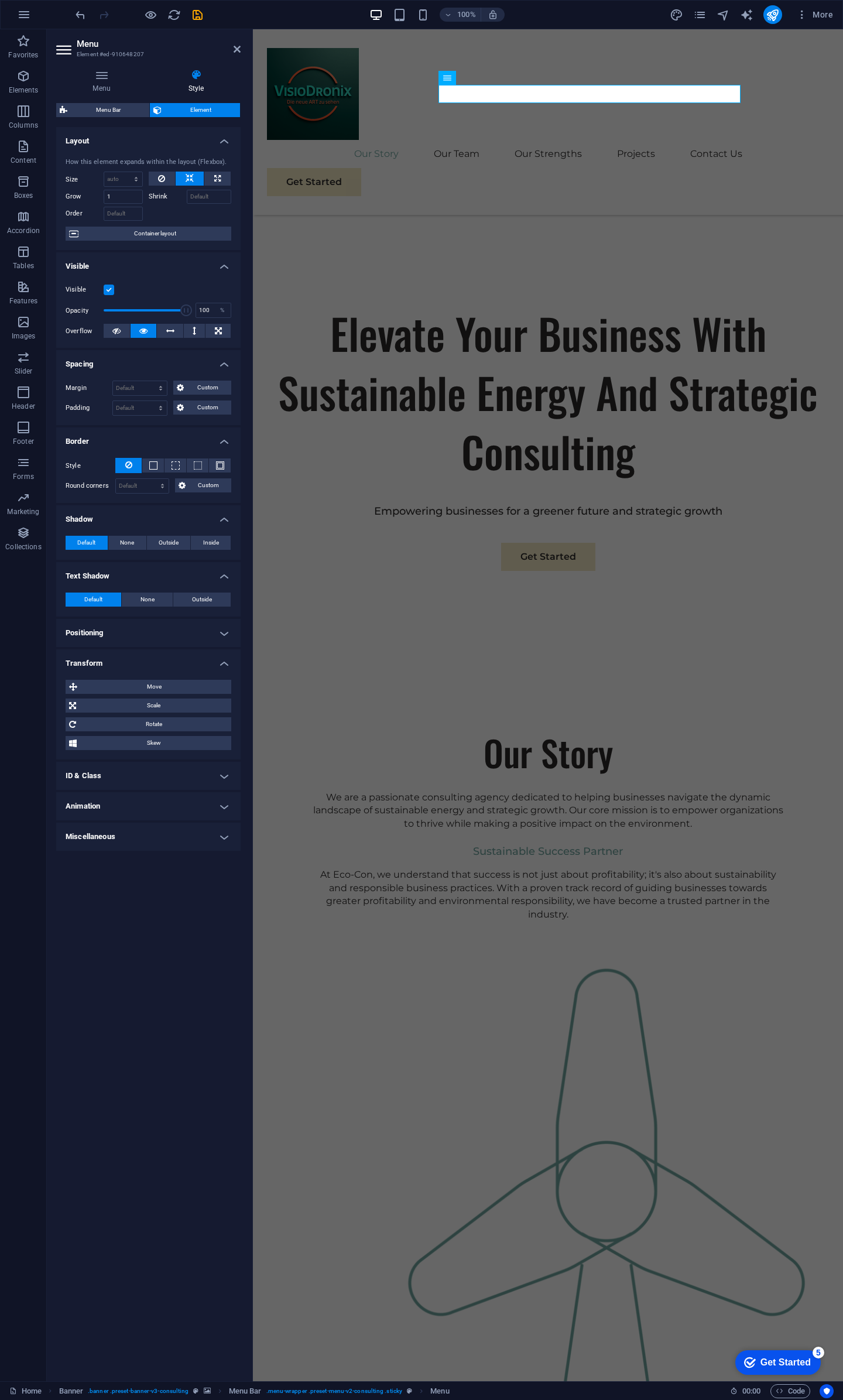
click at [221, 663] on h4 "Transform" at bounding box center [148, 660] width 184 height 21
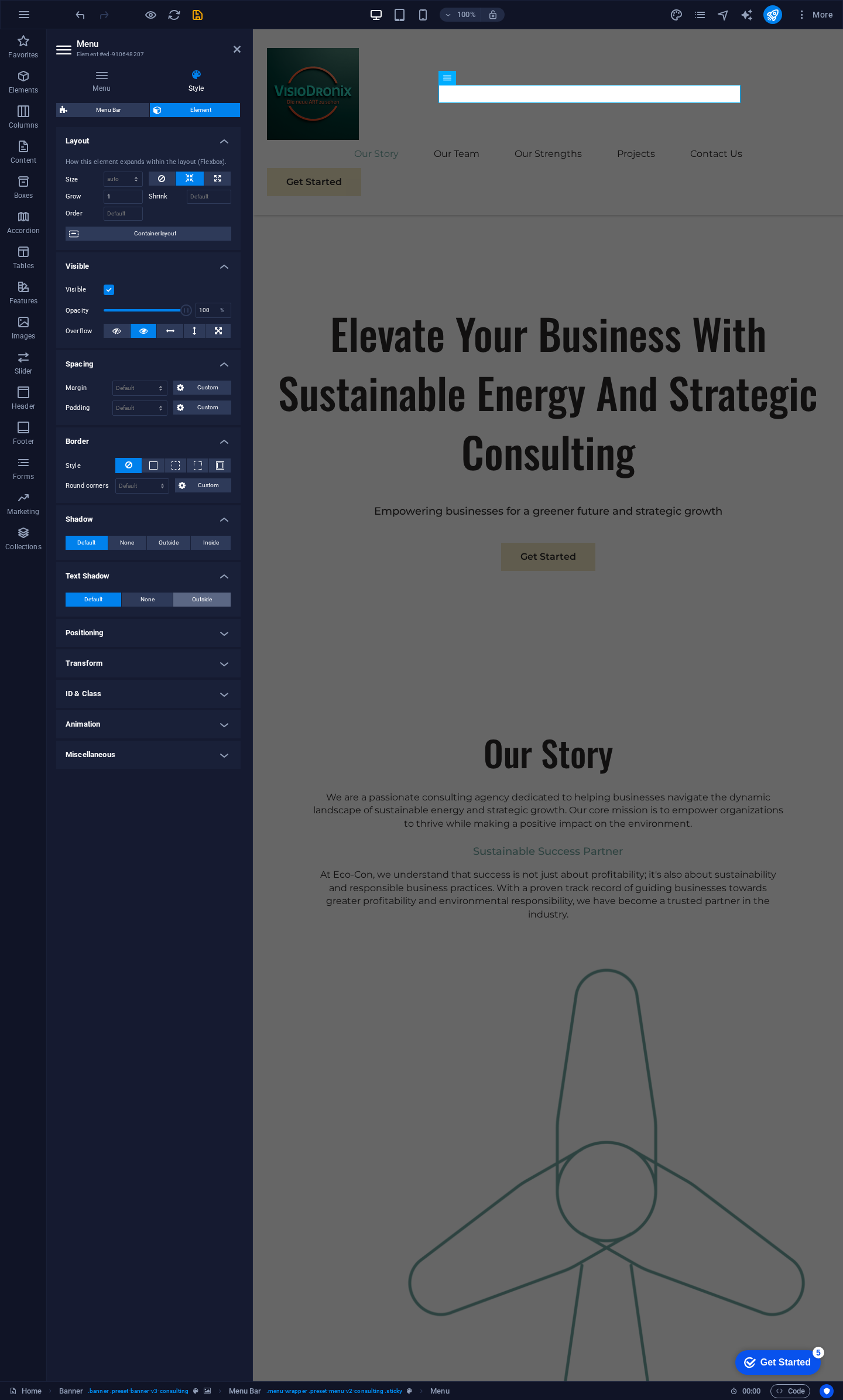
click at [200, 599] on span "Outside" at bounding box center [202, 599] width 20 height 14
type input "2"
type input "4"
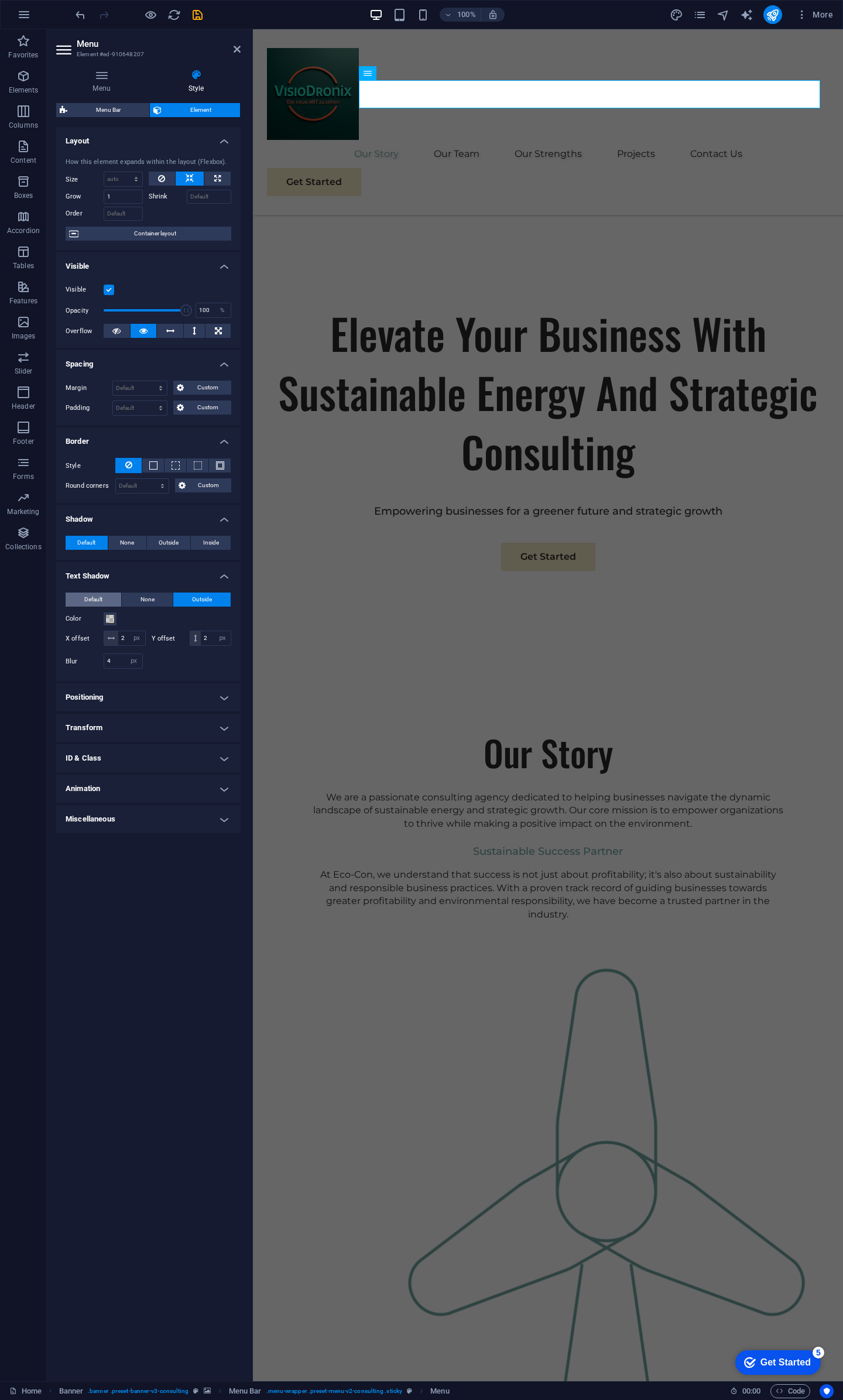
click at [94, 600] on span "Default" at bounding box center [93, 599] width 18 height 14
click at [225, 573] on h4 "Text Shadow" at bounding box center [148, 573] width 184 height 21
click at [221, 520] on h4 "Shadow" at bounding box center [148, 515] width 184 height 21
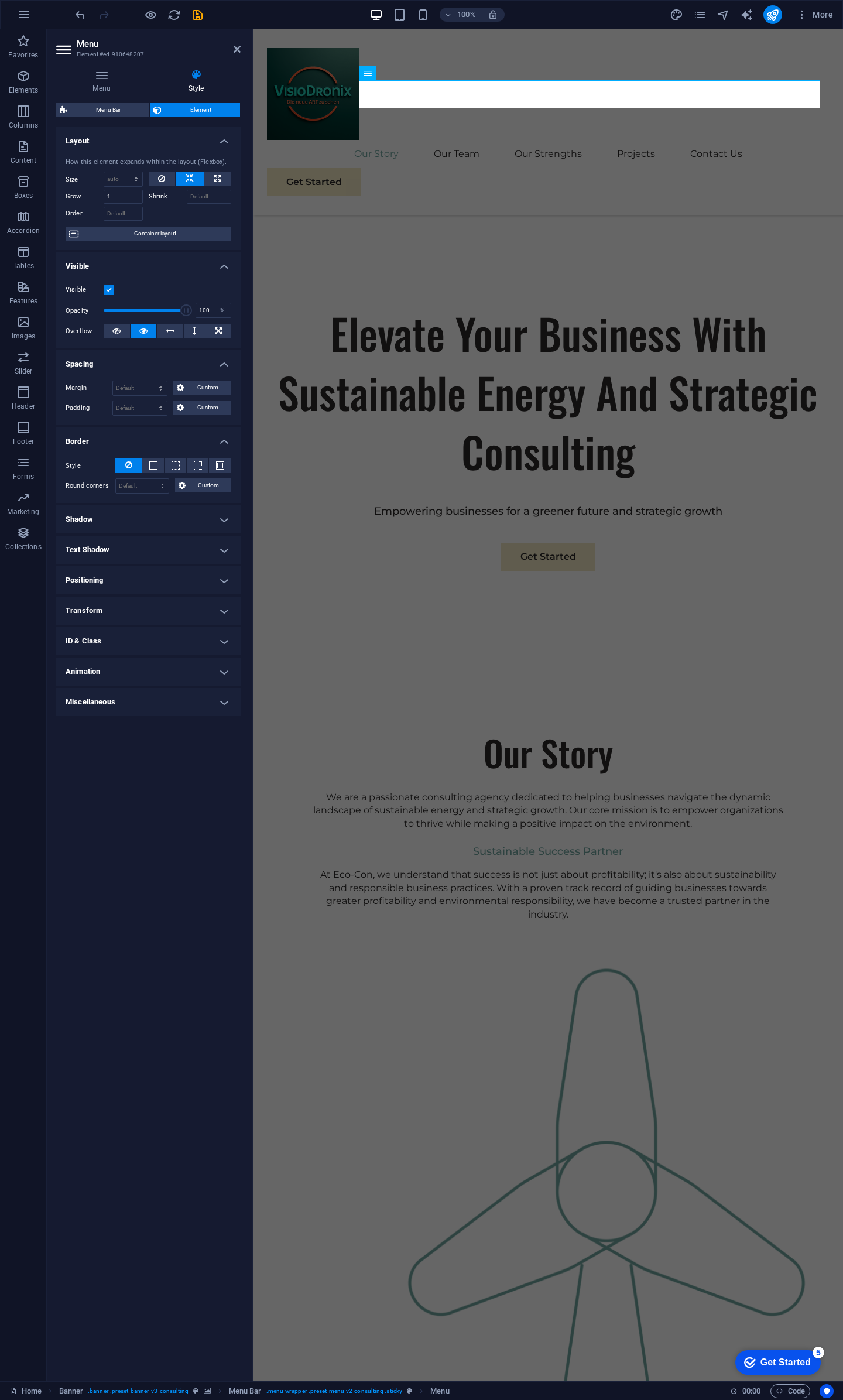
click at [221, 439] on h4 "Border" at bounding box center [148, 438] width 184 height 21
click at [223, 267] on h4 "Visible" at bounding box center [148, 263] width 184 height 21
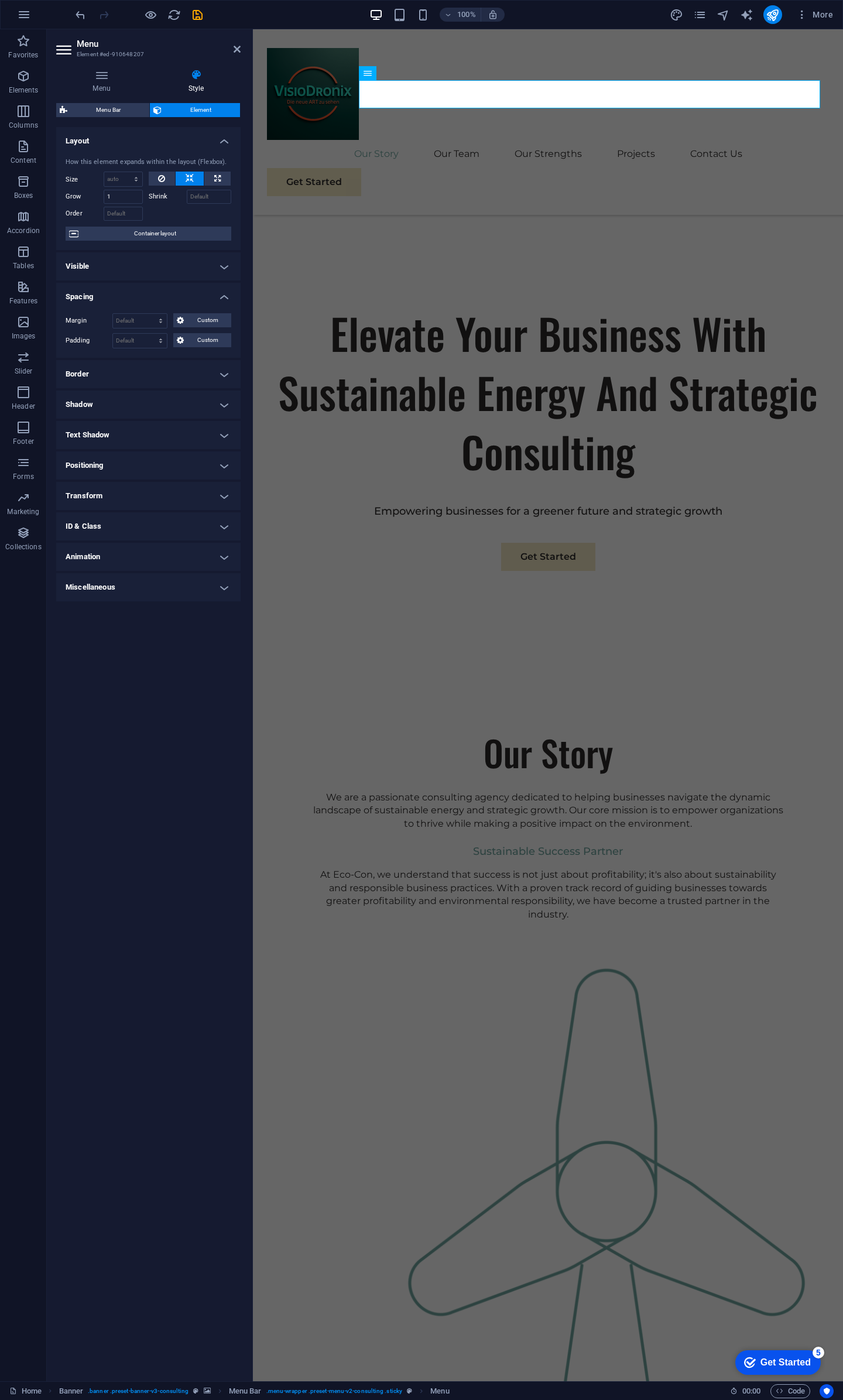
click at [222, 141] on h4 "Layout" at bounding box center [148, 137] width 184 height 21
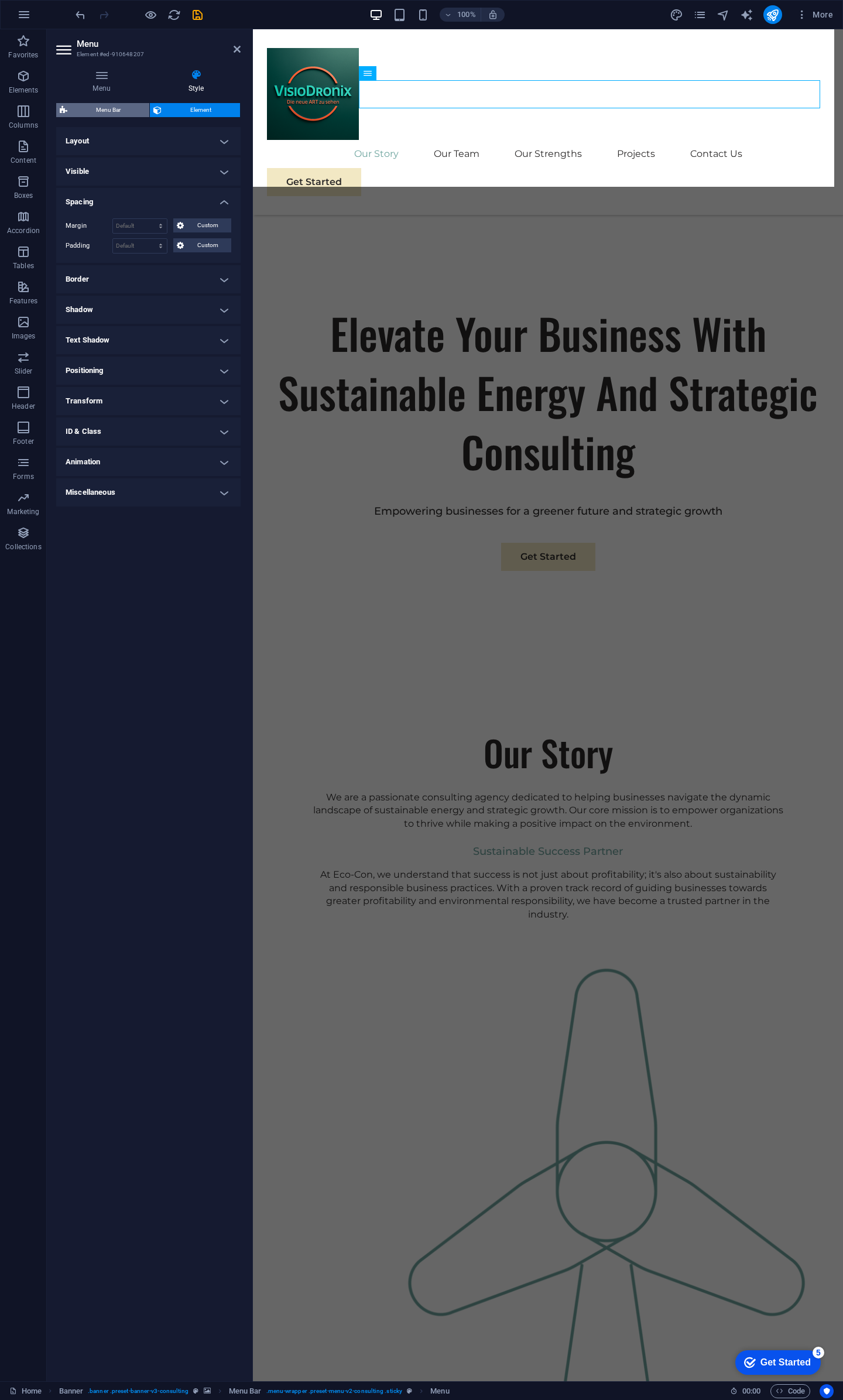
click at [104, 110] on span "Menu Bar" at bounding box center [108, 110] width 75 height 14
select select "rem"
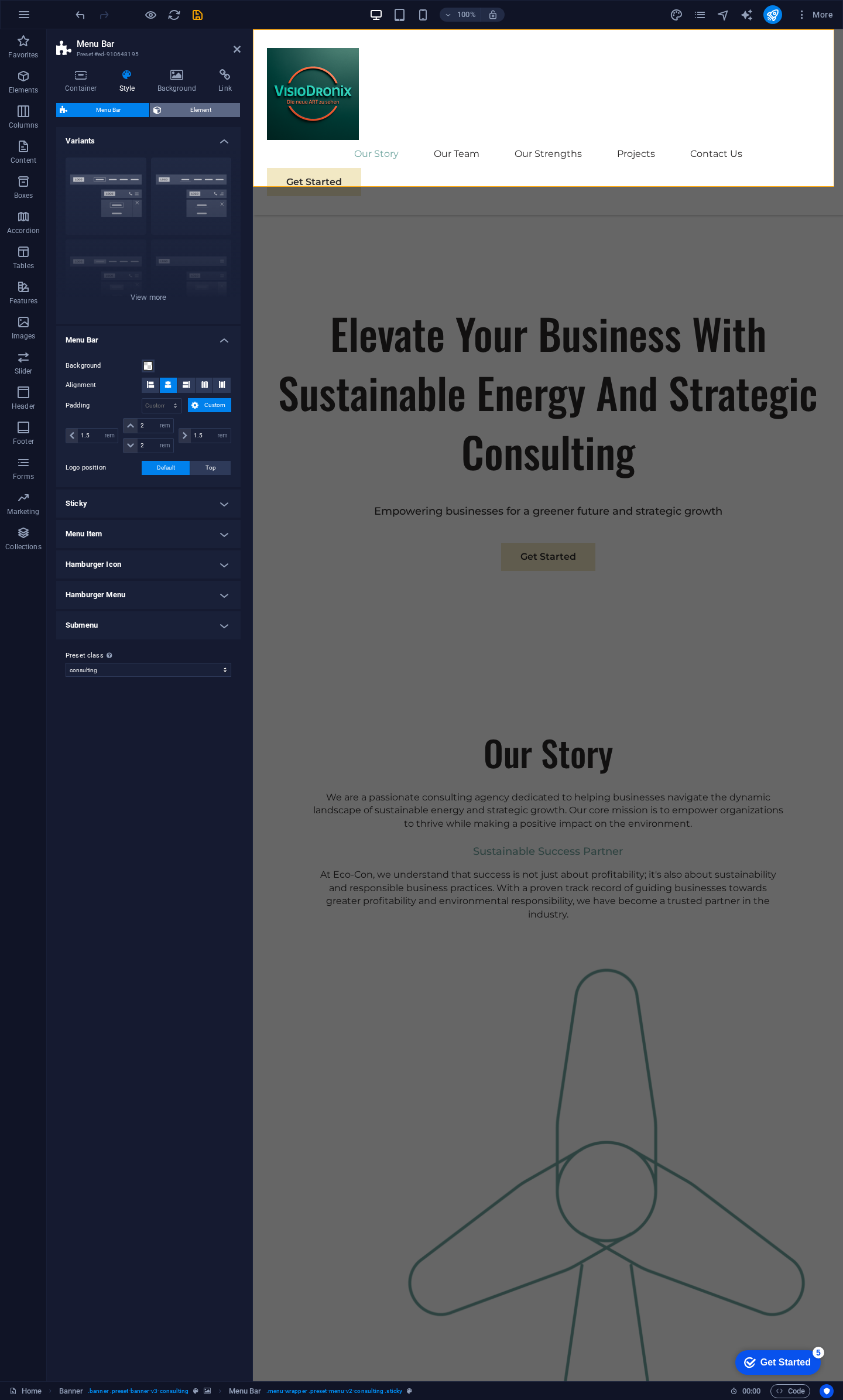
click at [188, 108] on span "Element" at bounding box center [201, 110] width 71 height 14
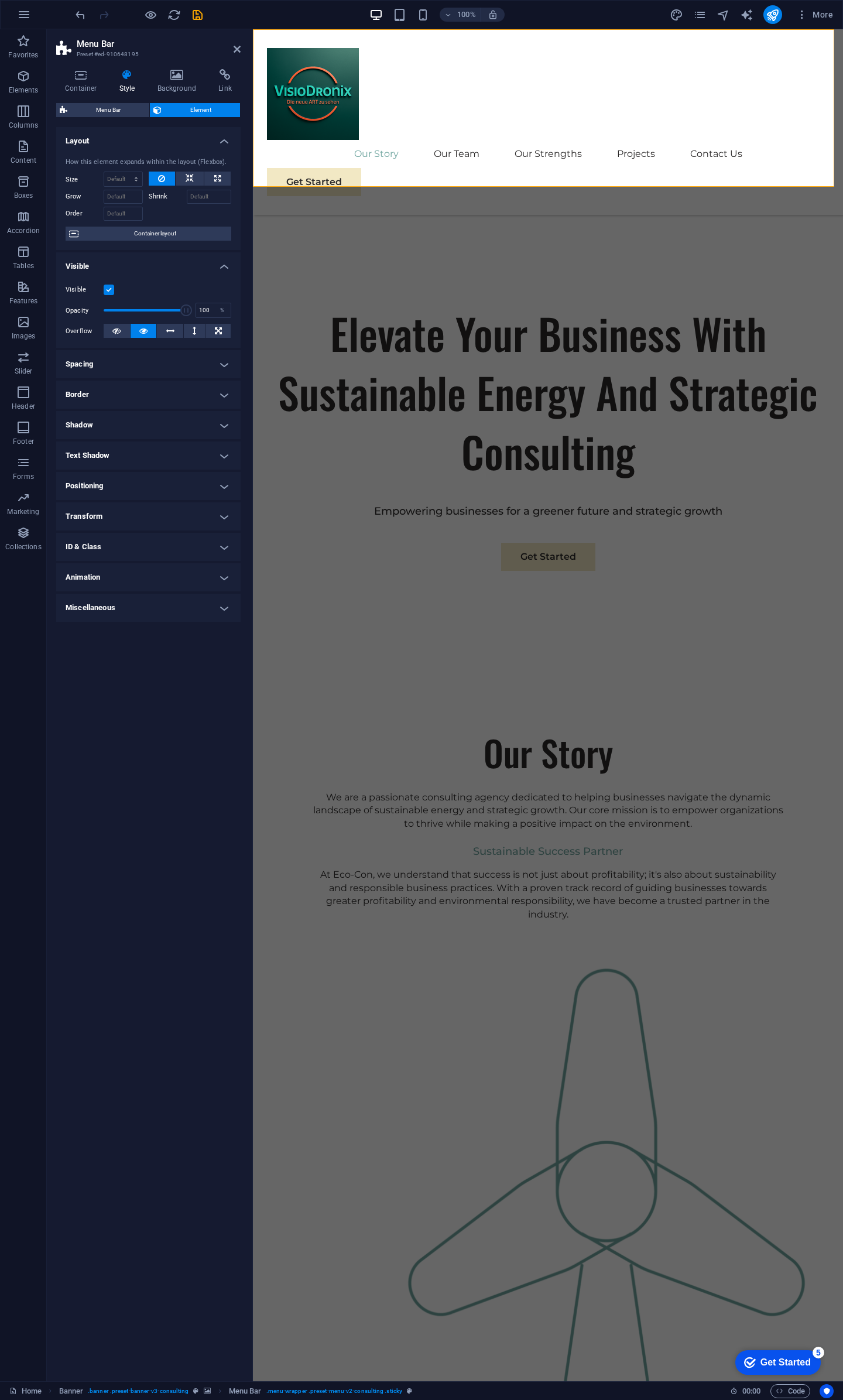
click at [105, 287] on label at bounding box center [109, 290] width 11 height 11
click at [0, 0] on input "Visible" at bounding box center [0, 0] width 0 height 0
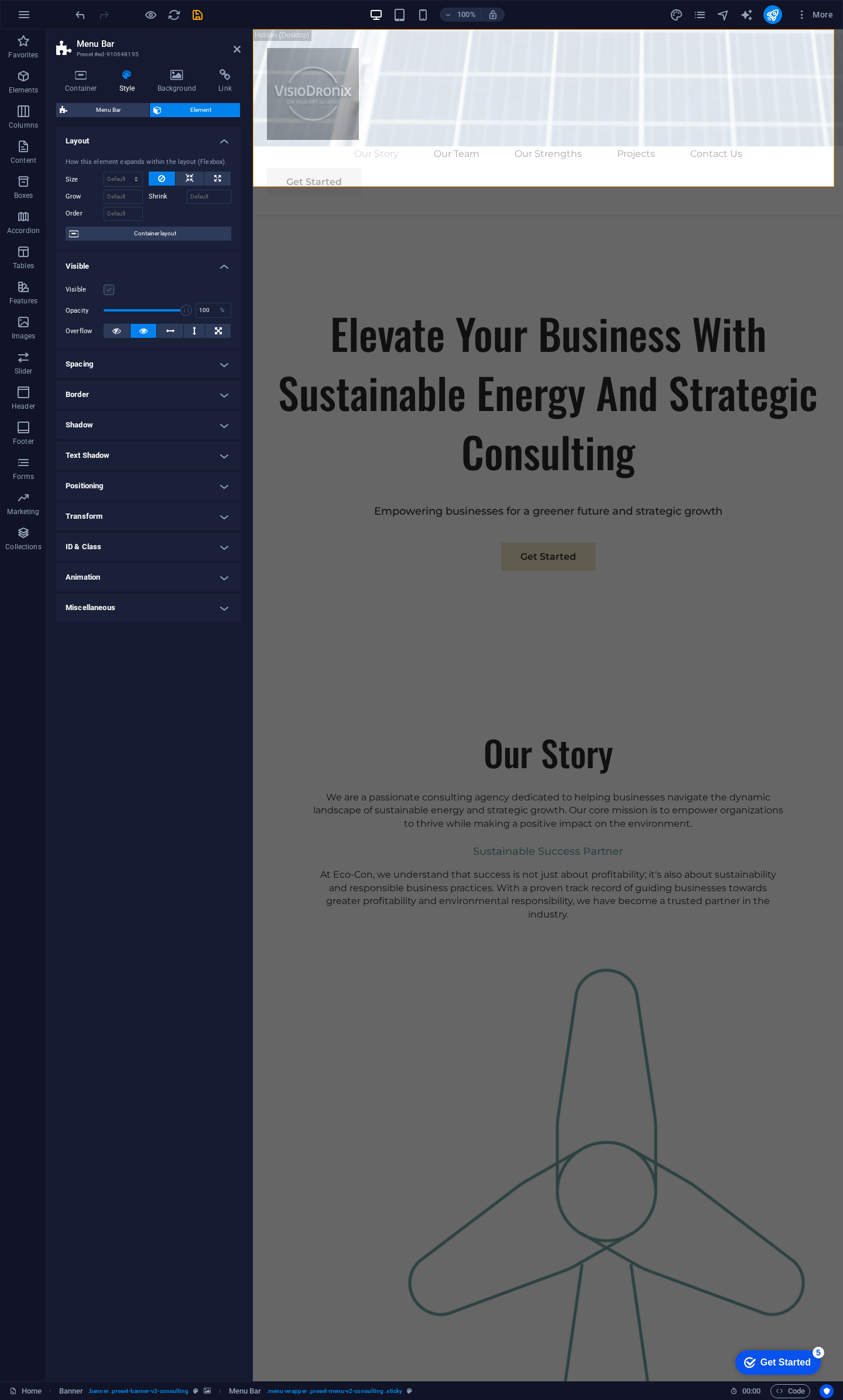
click at [105, 287] on label at bounding box center [109, 290] width 11 height 11
click at [0, 0] on input "Visible" at bounding box center [0, 0] width 0 height 0
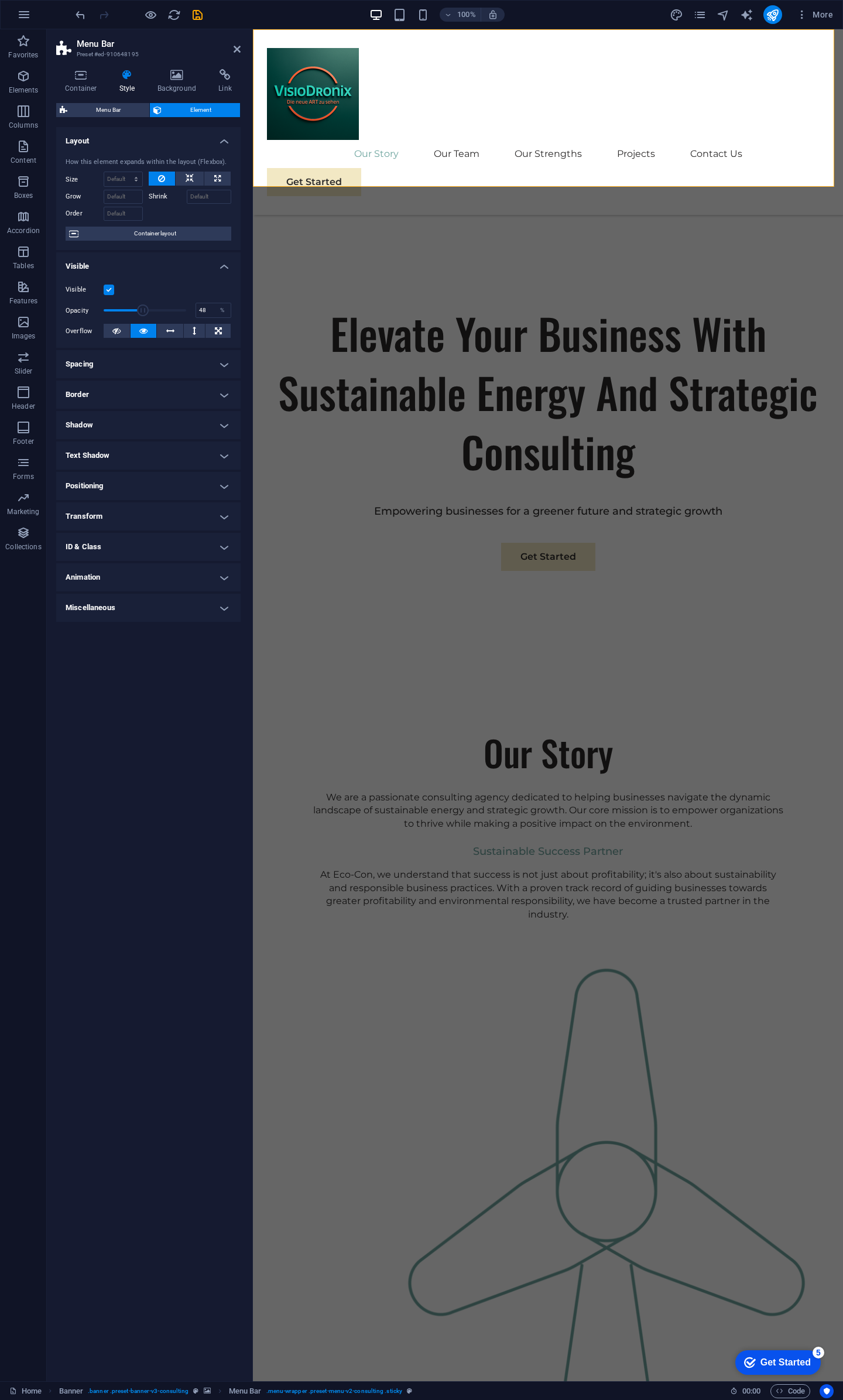
drag, startPoint x: 183, startPoint y: 311, endPoint x: 143, endPoint y: 311, distance: 40.0
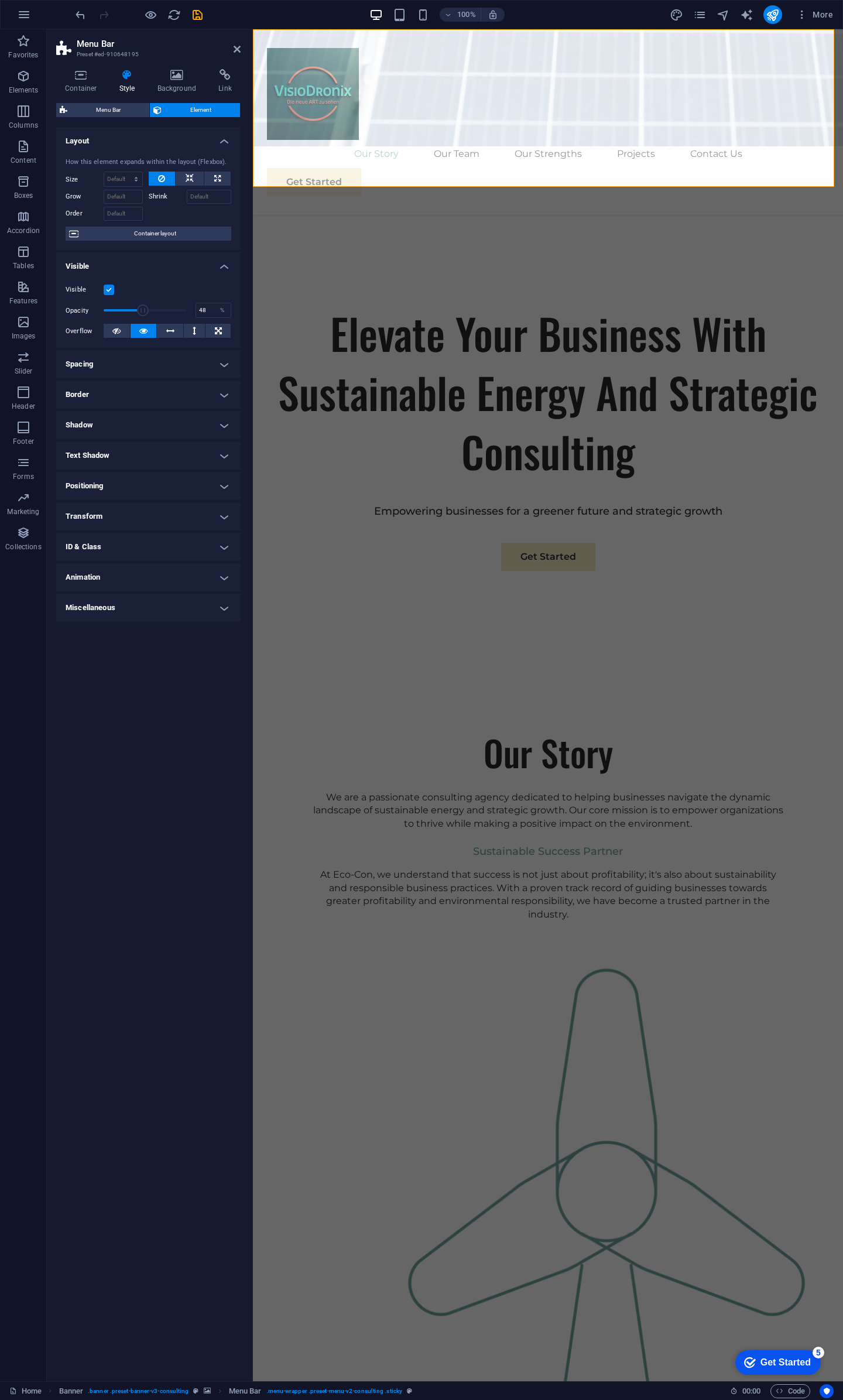
click at [143, 311] on span at bounding box center [143, 311] width 12 height 12
type input "100"
drag, startPoint x: 143, startPoint y: 311, endPoint x: 207, endPoint y: 311, distance: 64.0
click at [207, 310] on div "Opacity 100 %" at bounding box center [148, 311] width 165 height 17
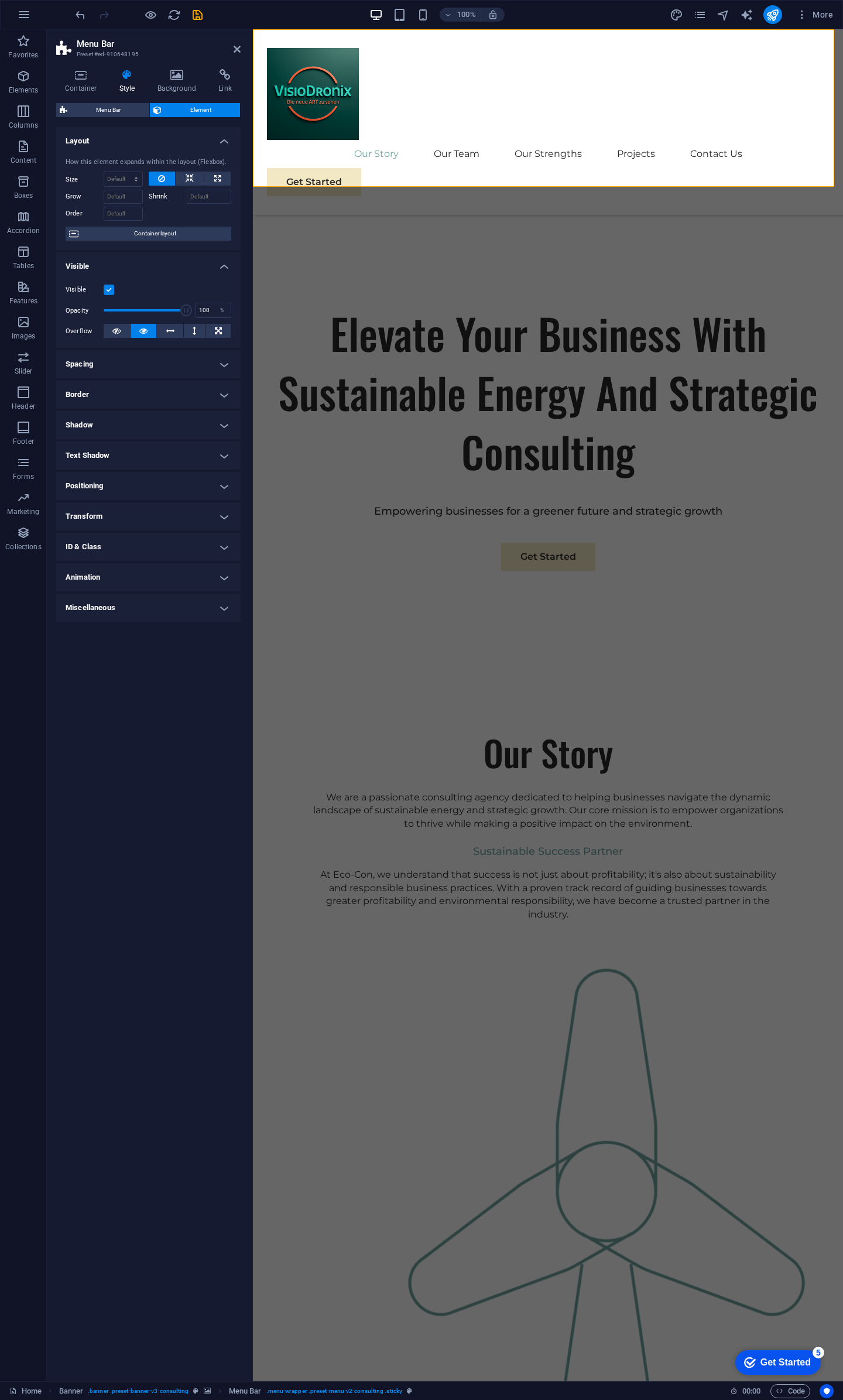
click at [152, 277] on div "Visible Opacity 100 % Overflow" at bounding box center [148, 311] width 184 height 74
click at [137, 269] on h4 "Visible" at bounding box center [148, 263] width 184 height 21
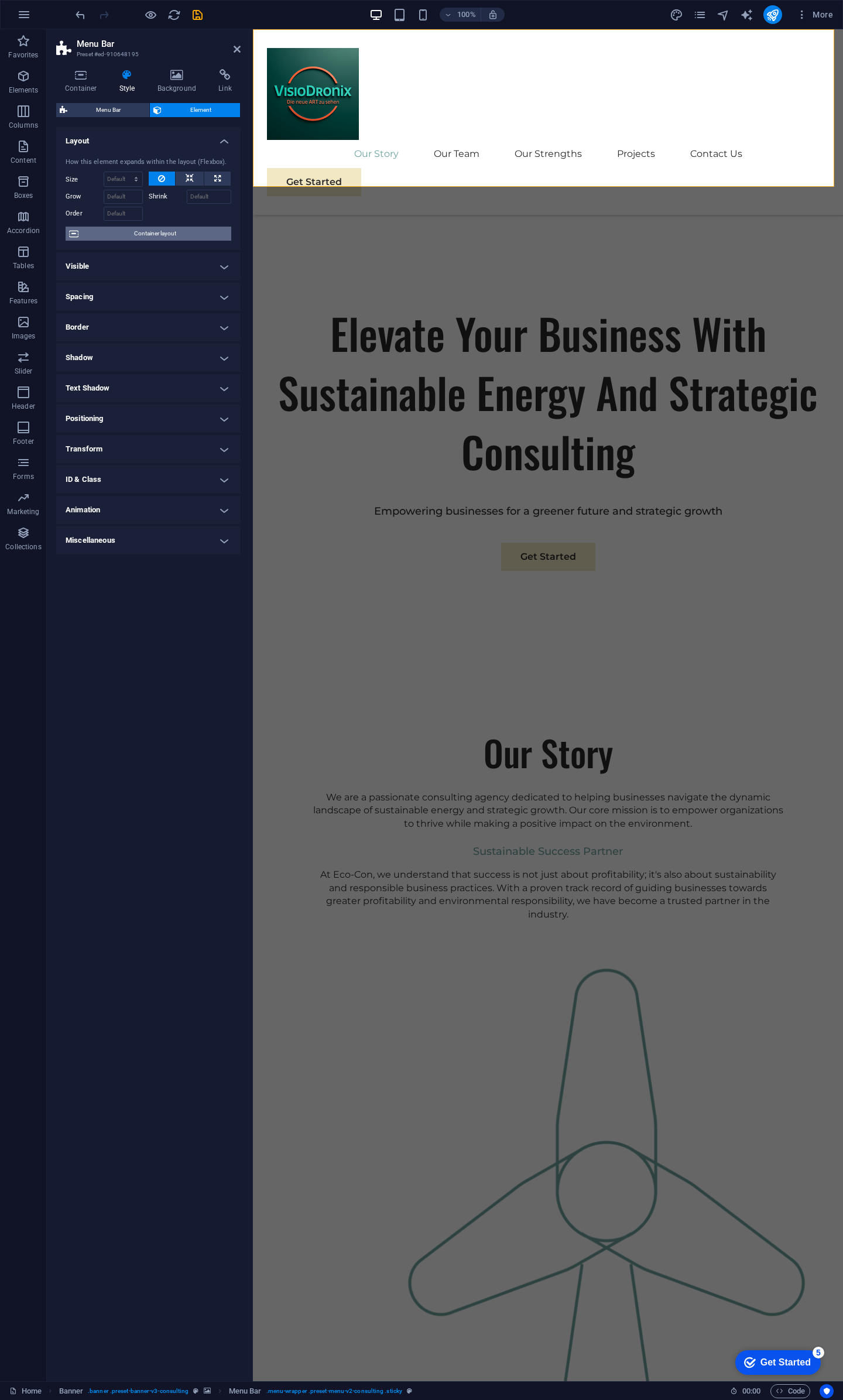
drag, startPoint x: 124, startPoint y: 229, endPoint x: 89, endPoint y: 283, distance: 64.4
click at [89, 283] on ul "Layout How this element expands within the layout (Flexbox). Size Default auto …" at bounding box center [148, 341] width 184 height 428
